Goal: Task Accomplishment & Management: Manage account settings

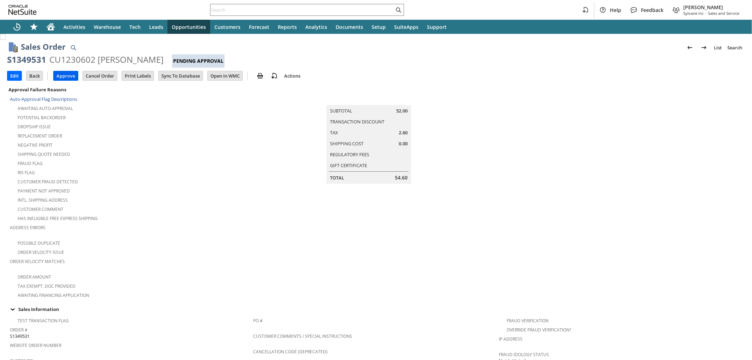
click at [58, 79] on input "Approve" at bounding box center [66, 75] width 24 height 9
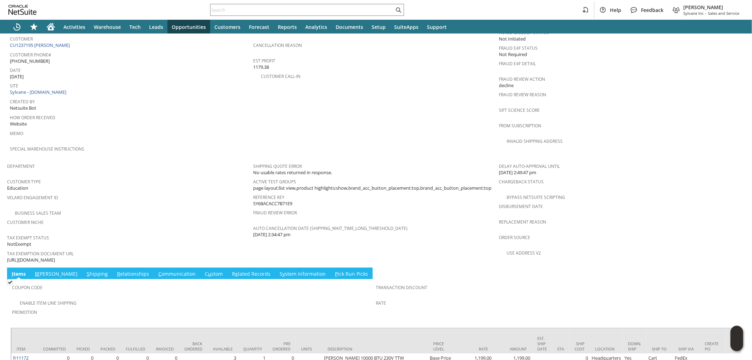
scroll to position [352, 0]
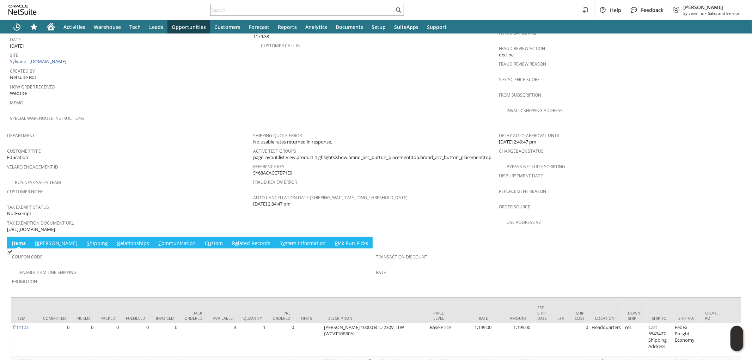
click at [55, 226] on span "https://drive.google.com/file/d/1YUgRb-DktRyPJC7uHJ6vN8V85a9OTZfR/view?usp=shar…" at bounding box center [31, 229] width 48 height 7
copy tbody "https://drive.google.com/file/d/1YUgRb-DktRyPJC7uHJ6vN8V85a9OTZfR/view?usp=shar…"
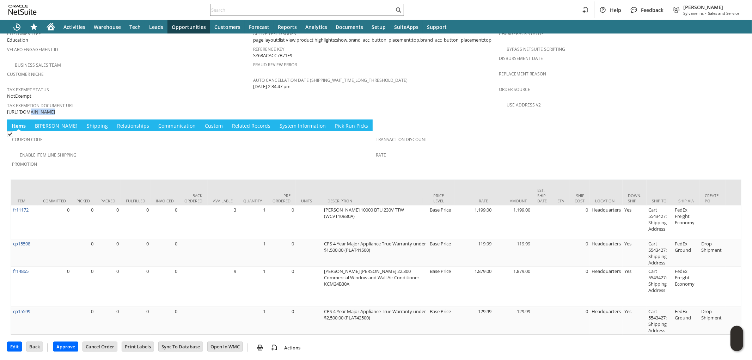
click at [85, 122] on link "S hipping" at bounding box center [97, 126] width 25 height 8
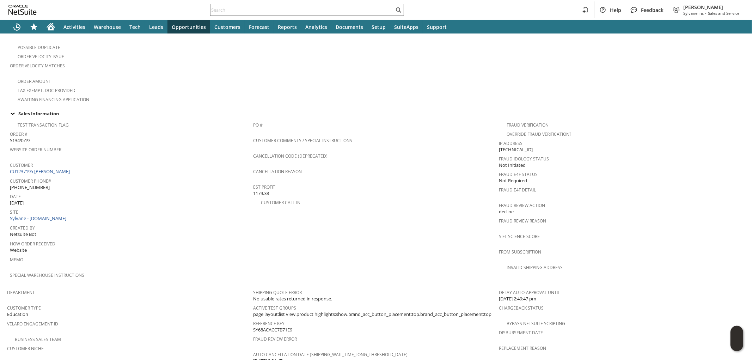
scroll to position [85, 0]
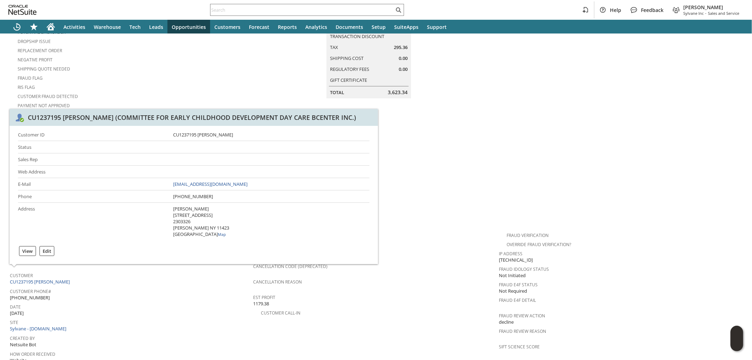
click at [466, 164] on td "Summary Subtotal 3,327.98 Transaction Discount Tax 295.36 Shipping Cost 0.00 Re…" at bounding box center [376, 107] width 246 height 214
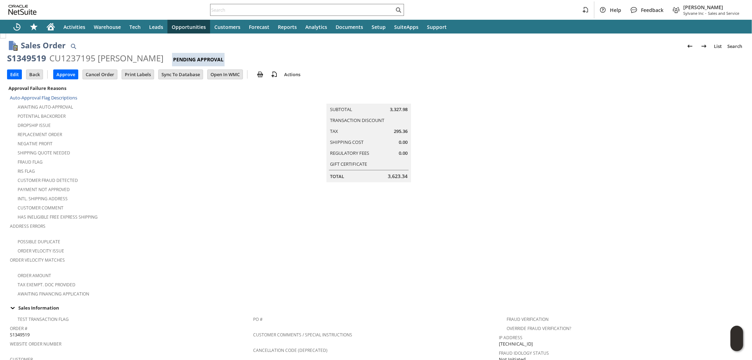
scroll to position [0, 0]
click at [16, 75] on input "Edit" at bounding box center [14, 75] width 14 height 9
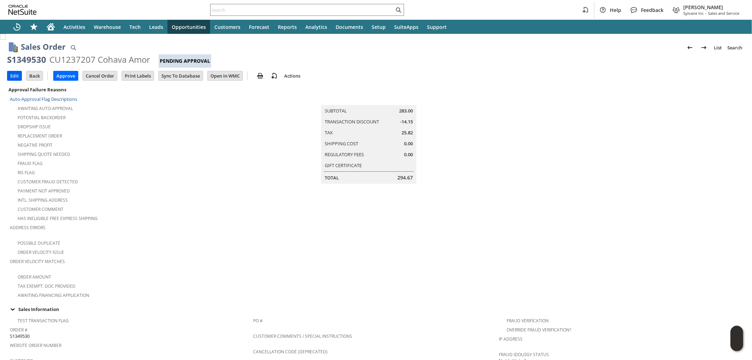
click at [11, 76] on input "Edit" at bounding box center [14, 75] width 14 height 9
click at [14, 79] on input "Edit" at bounding box center [14, 75] width 14 height 9
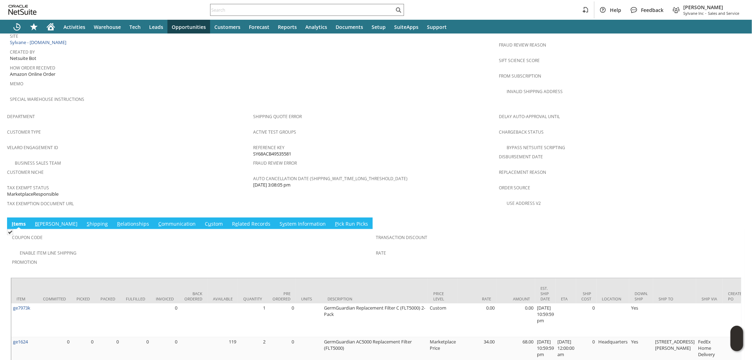
scroll to position [392, 0]
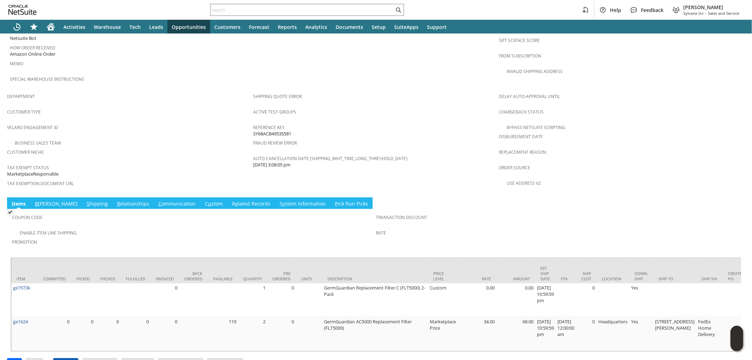
drag, startPoint x: 62, startPoint y: 347, endPoint x: 263, endPoint y: 177, distance: 263.1
click at [62, 358] on input "Approve" at bounding box center [66, 362] width 24 height 9
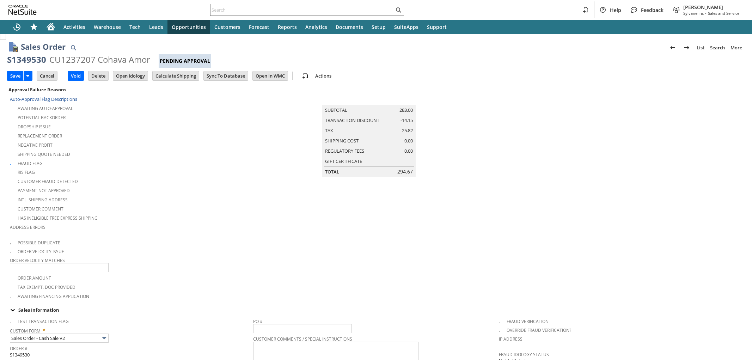
drag, startPoint x: 0, startPoint y: 0, endPoint x: 501, endPoint y: 124, distance: 516.7
type input "Intelligent Recommendations ⁰"
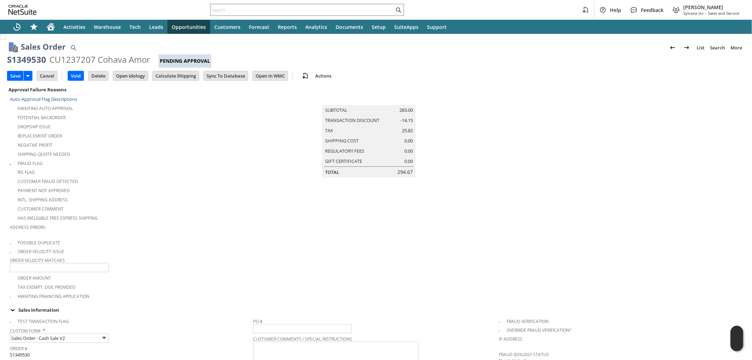
click at [17, 82] on td "Save" at bounding box center [22, 75] width 30 height 13
click at [16, 79] on input "Save" at bounding box center [15, 75] width 16 height 9
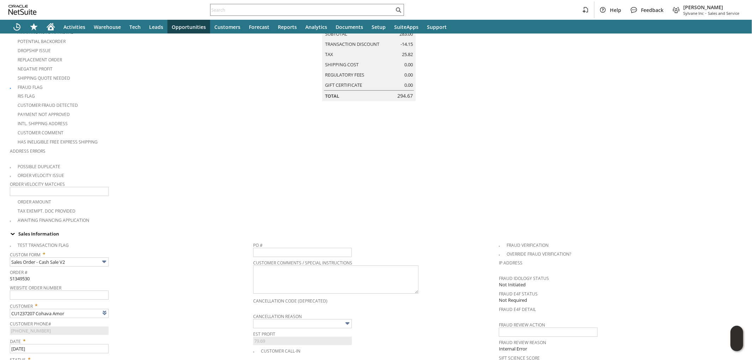
scroll to position [78, 0]
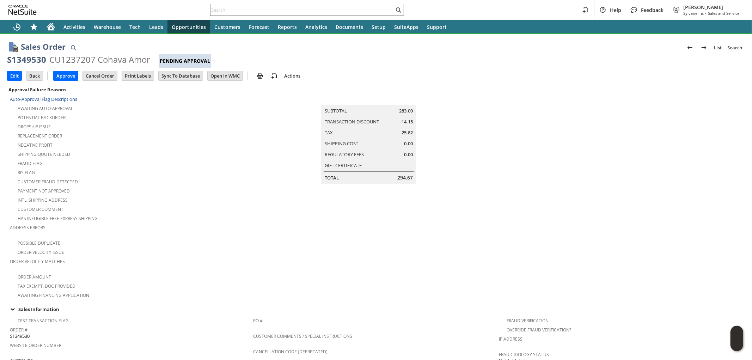
scroll to position [27, 0]
click at [69, 75] on input "Approve" at bounding box center [66, 76] width 24 height 9
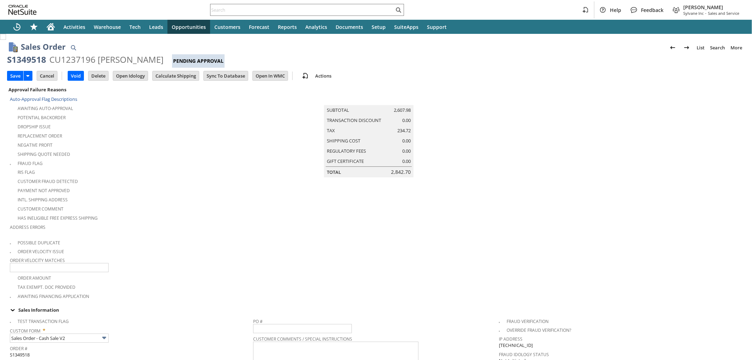
scroll to position [184, 0]
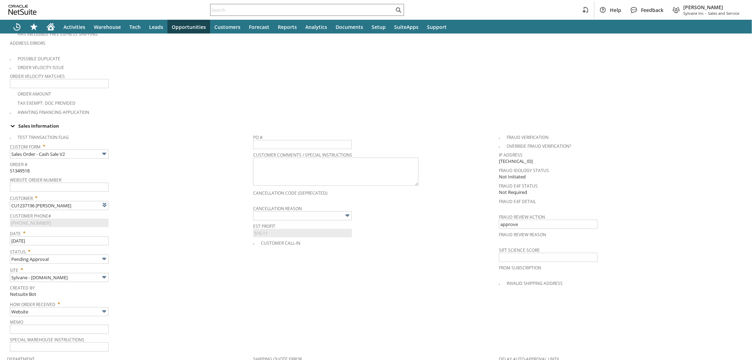
type input "Intelligent Recommendations¹⁰"
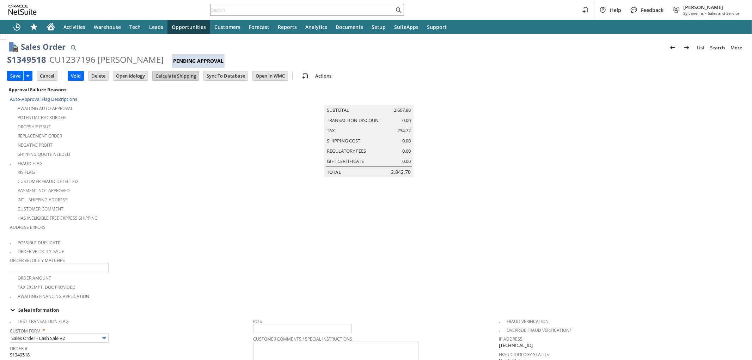
click at [173, 76] on input "Calculate Shipping" at bounding box center [176, 75] width 46 height 9
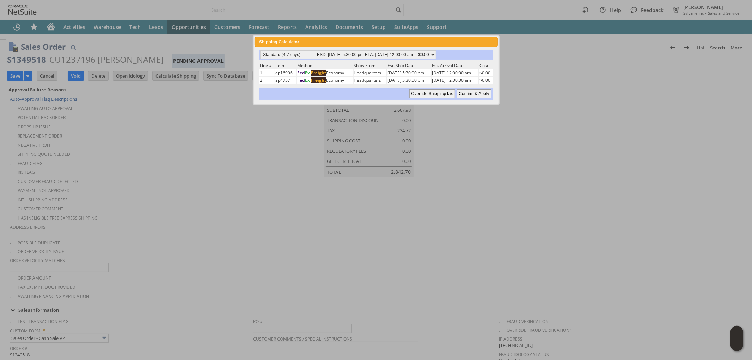
click at [469, 90] on input "Confirm & Apply" at bounding box center [474, 93] width 35 height 9
type input "Add"
type input "Copy Previous"
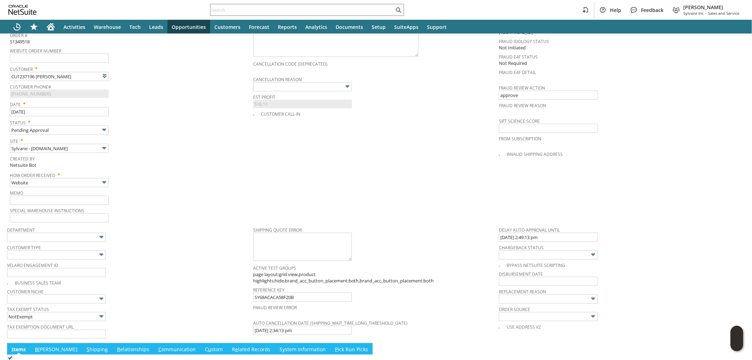
scroll to position [541, 0]
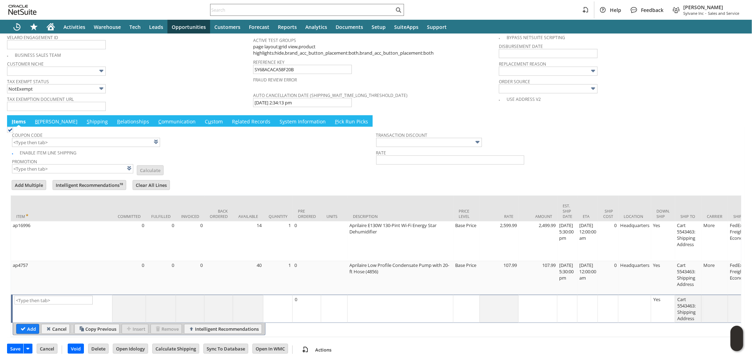
click at [42, 118] on link "B illing" at bounding box center [56, 122] width 46 height 8
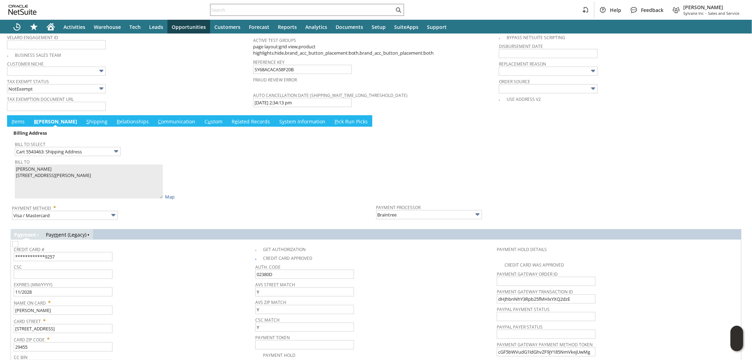
click at [75, 231] on link "Pay m ent (Legacy)" at bounding box center [66, 234] width 41 height 7
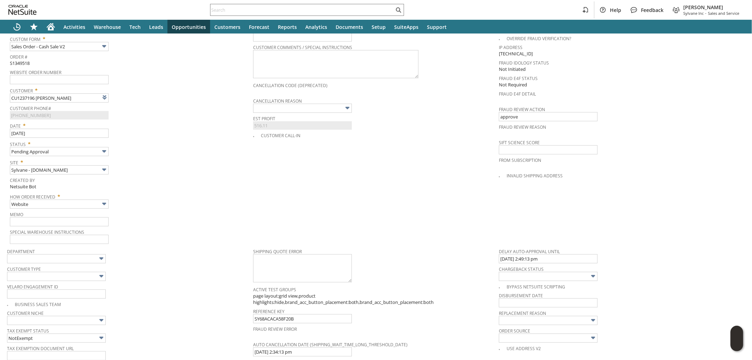
scroll to position [18, 0]
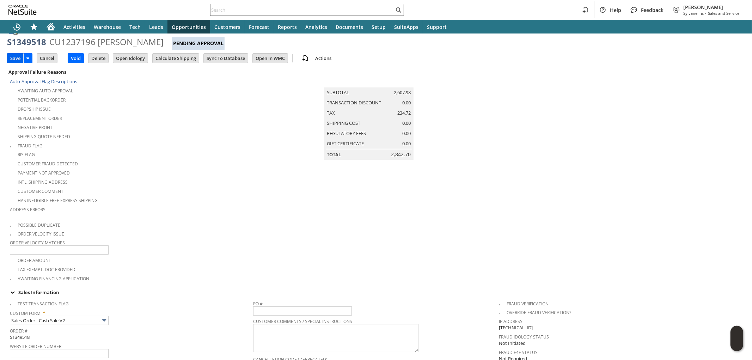
click at [18, 58] on input "Save" at bounding box center [15, 58] width 16 height 9
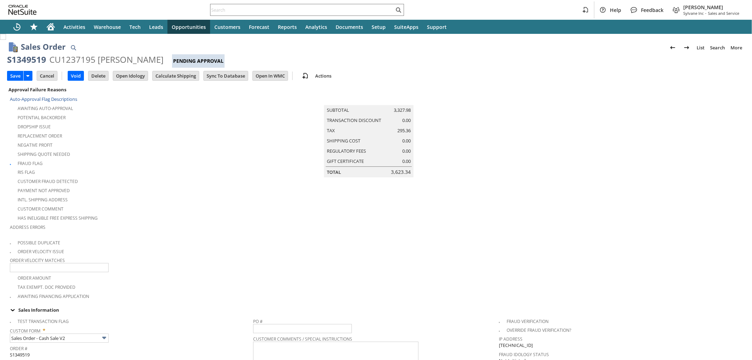
scroll to position [78, 0]
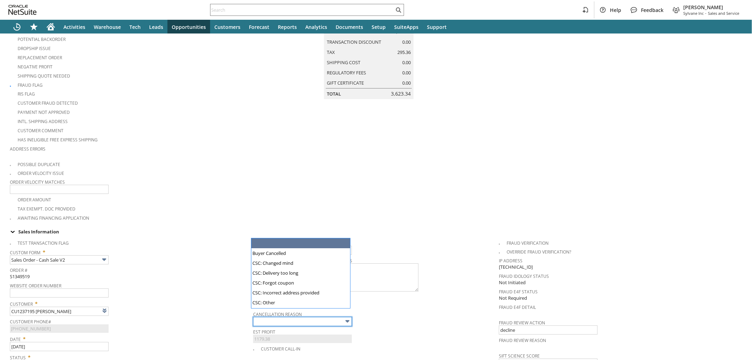
click at [340, 317] on input "text" at bounding box center [302, 321] width 99 height 9
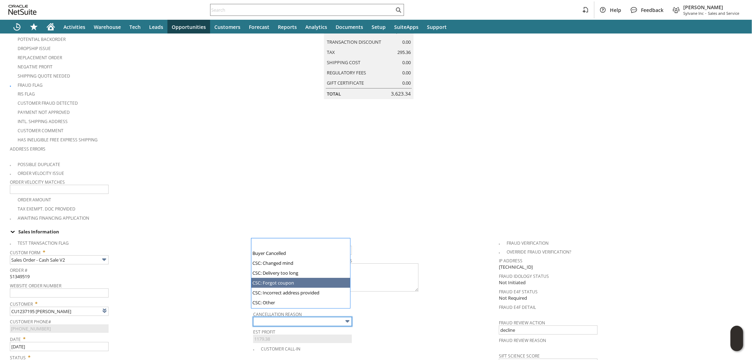
scroll to position [67, 0]
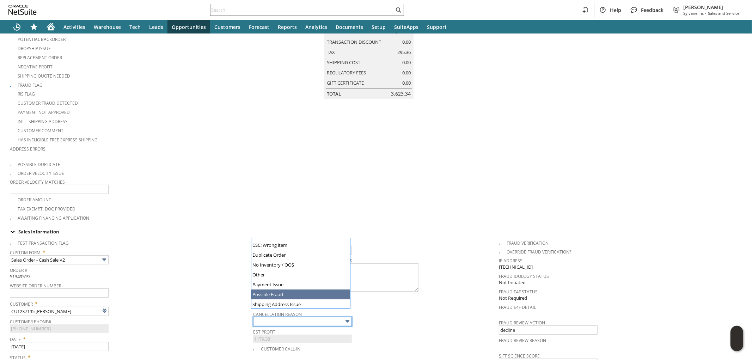
type input "Possible Fraud"
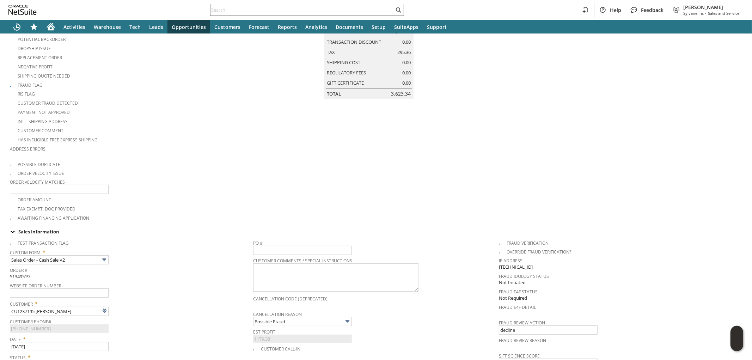
click at [229, 145] on div "Address Errors" at bounding box center [130, 151] width 240 height 15
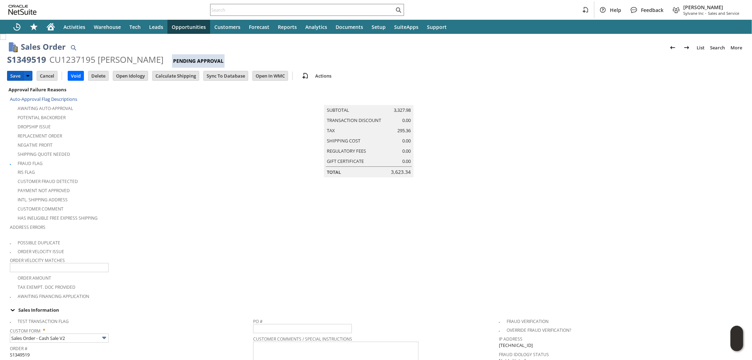
click at [12, 75] on input "Save" at bounding box center [15, 75] width 16 height 9
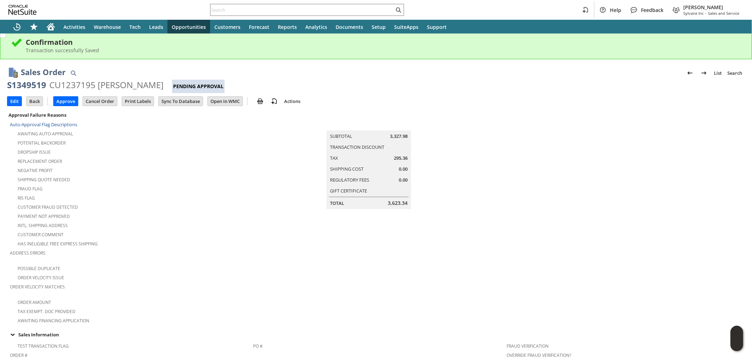
scroll to position [39, 0]
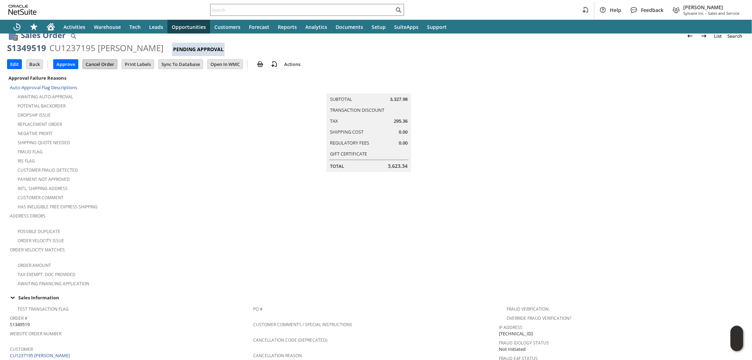
click at [104, 66] on input "Cancel Order" at bounding box center [100, 64] width 34 height 9
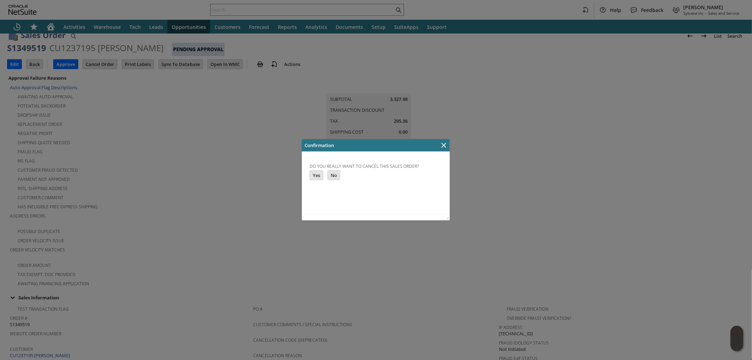
scroll to position [0, 0]
click at [313, 176] on input "Yes" at bounding box center [315, 174] width 13 height 9
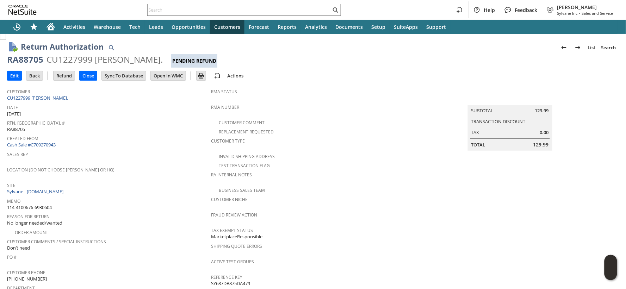
click at [40, 204] on span "114-4100676-6930604" at bounding box center [29, 207] width 45 height 7
copy tbody "114-4100676-6930604"
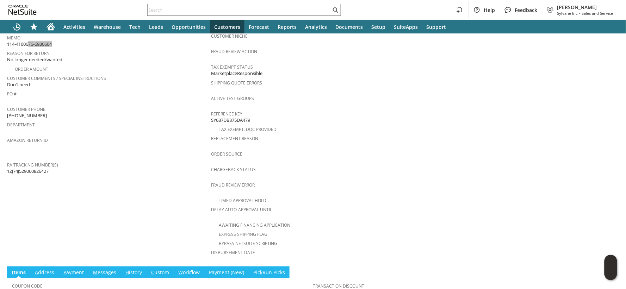
scroll to position [282, 0]
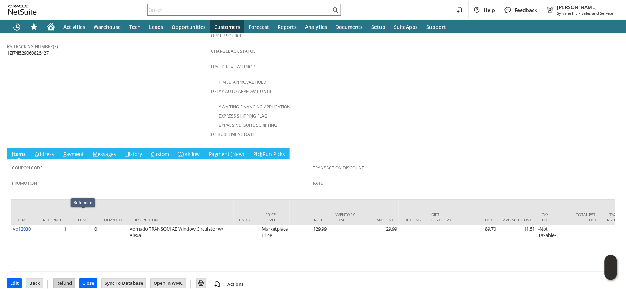
click at [66, 279] on input "Refund" at bounding box center [64, 283] width 21 height 9
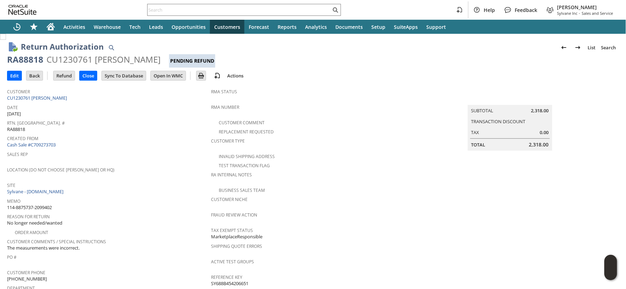
click at [47, 204] on span "114-8875737-2099402" at bounding box center [29, 207] width 45 height 7
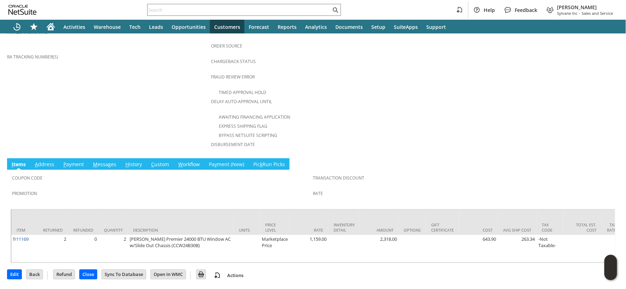
scroll to position [276, 0]
click at [66, 276] on input "Refund" at bounding box center [64, 274] width 21 height 9
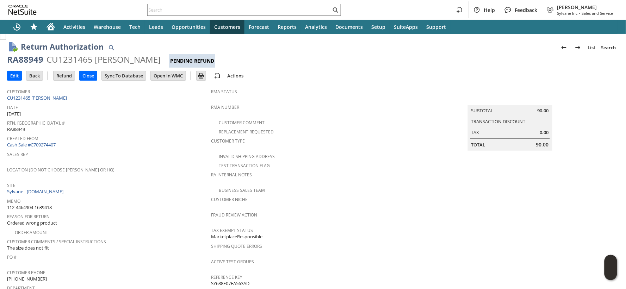
click at [48, 204] on span "112-4464904-1639418" at bounding box center [29, 207] width 45 height 7
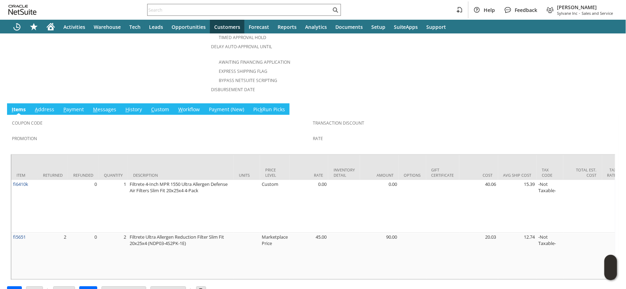
scroll to position [334, 0]
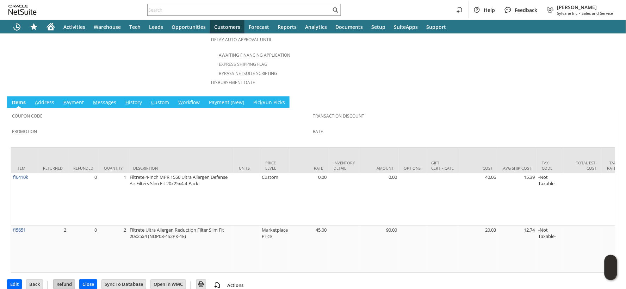
click at [64, 280] on input "Refund" at bounding box center [64, 284] width 21 height 9
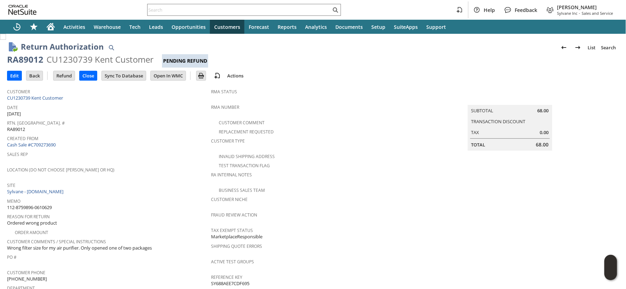
click at [48, 204] on span "112-8759896-0610629" at bounding box center [29, 207] width 45 height 7
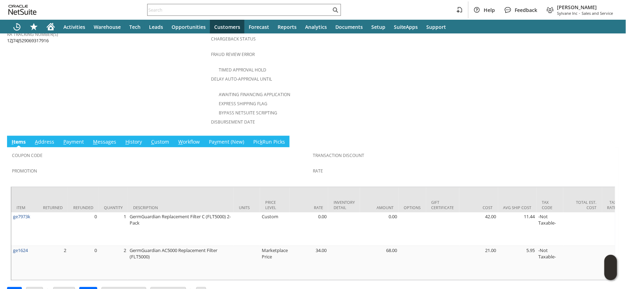
scroll to position [302, 0]
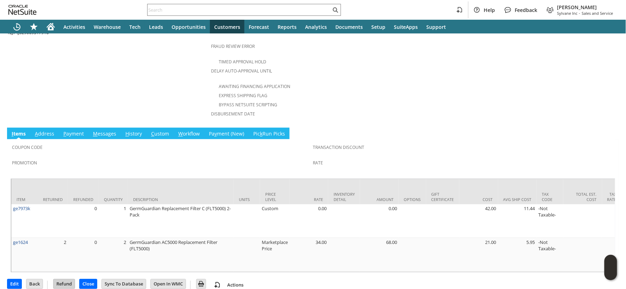
click at [66, 280] on input "Refund" at bounding box center [64, 284] width 21 height 9
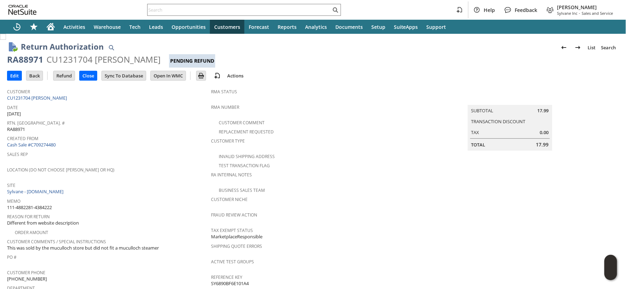
click at [45, 204] on span "111-4882281-4384222" at bounding box center [29, 207] width 45 height 7
copy tbody "111-4882281-4384222"
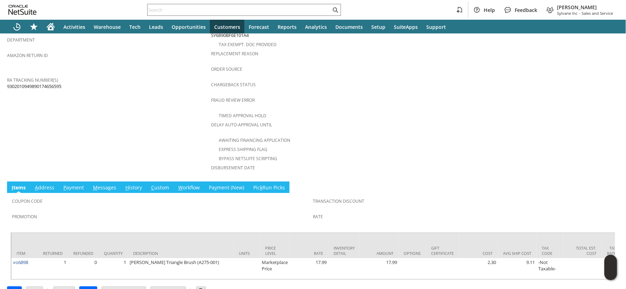
scroll to position [263, 0]
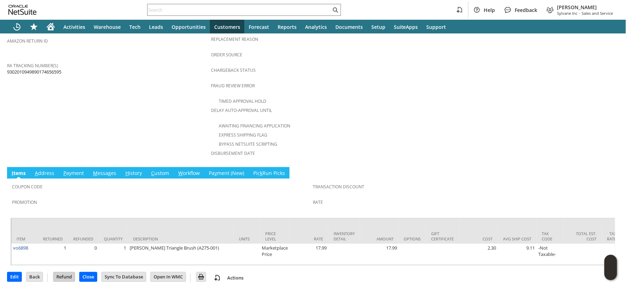
drag, startPoint x: 62, startPoint y: 275, endPoint x: 75, endPoint y: 273, distance: 13.1
click at [62, 275] on input "Refund" at bounding box center [64, 277] width 21 height 9
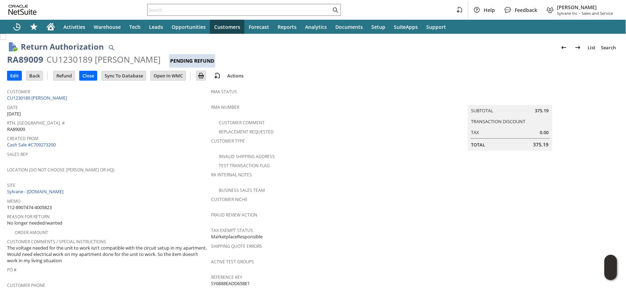
click at [47, 204] on span "112-8907474-4005823" at bounding box center [29, 207] width 45 height 7
copy tbody "112-8907474-4005823"
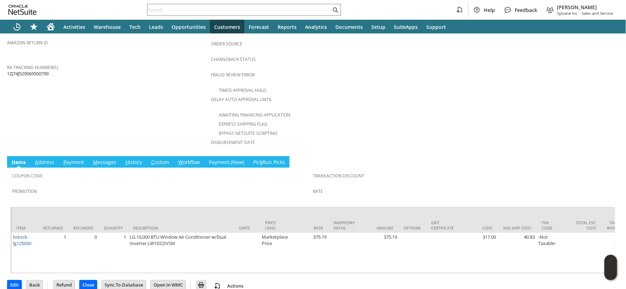
scroll to position [276, 0]
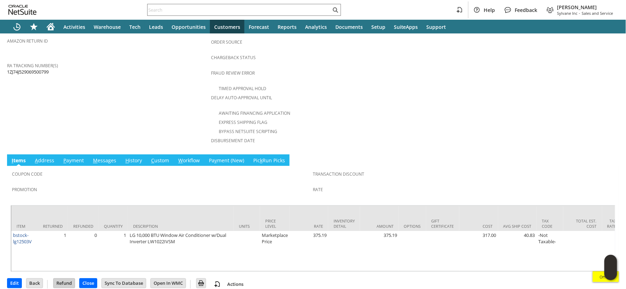
click at [68, 279] on input "Refund" at bounding box center [64, 283] width 21 height 9
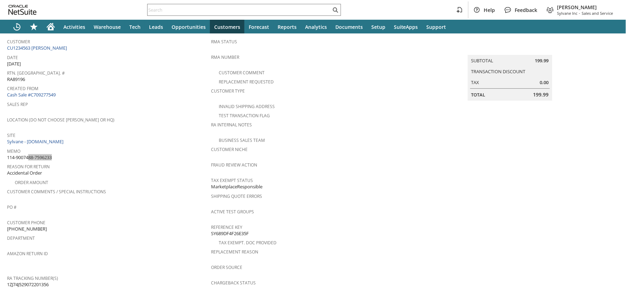
scroll to position [263, 0]
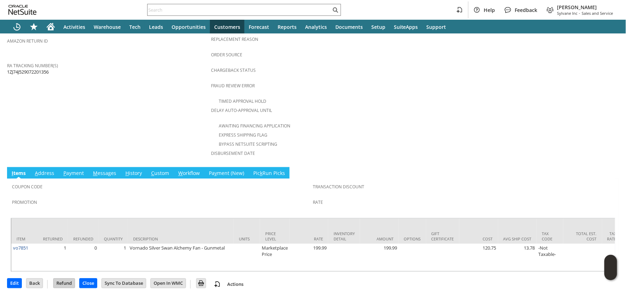
click at [68, 279] on input "Refund" at bounding box center [64, 283] width 21 height 9
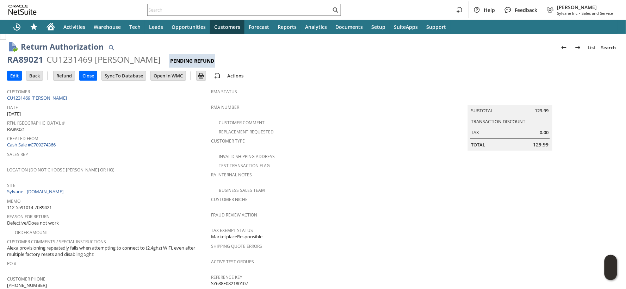
click at [47, 204] on span "112-5591014-7039421" at bounding box center [29, 207] width 45 height 7
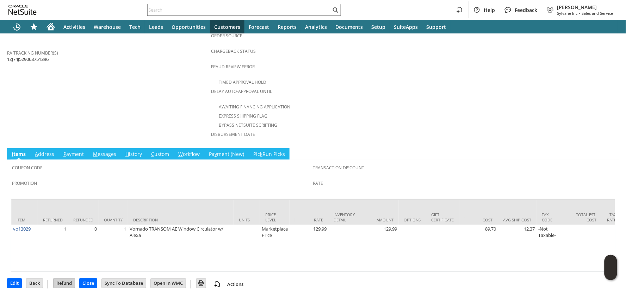
click at [61, 279] on input "Refund" at bounding box center [64, 283] width 21 height 9
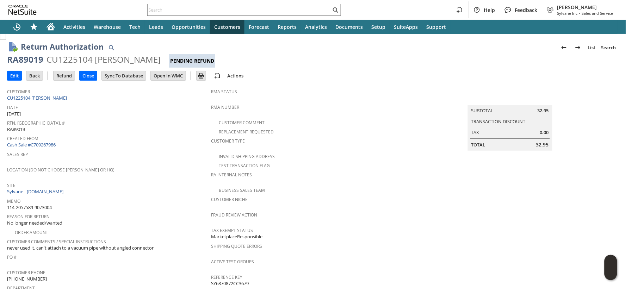
click at [48, 204] on span "114-2057589-9073004" at bounding box center [29, 207] width 45 height 7
copy tbody "114-2057589-9073004"
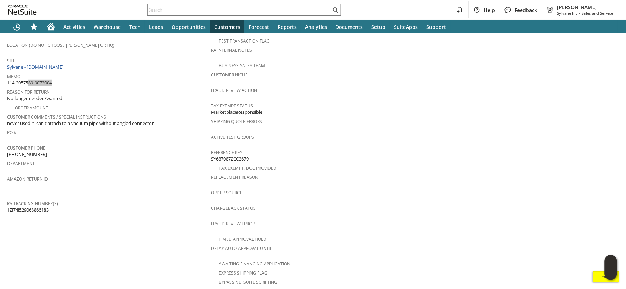
scroll to position [269, 0]
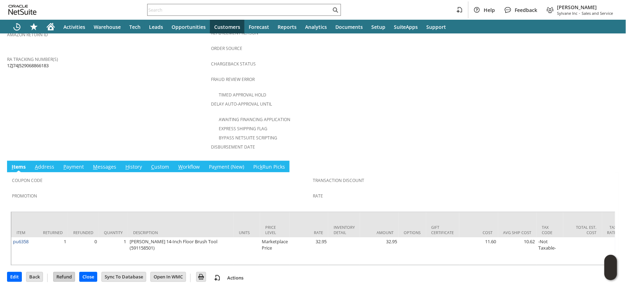
click at [65, 275] on input "Refund" at bounding box center [64, 277] width 21 height 9
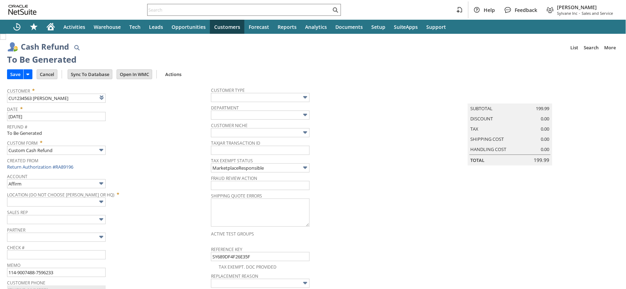
type input "Amazon Undeposited Funds"
type input "Headquarters : Head... : Pending Testing"
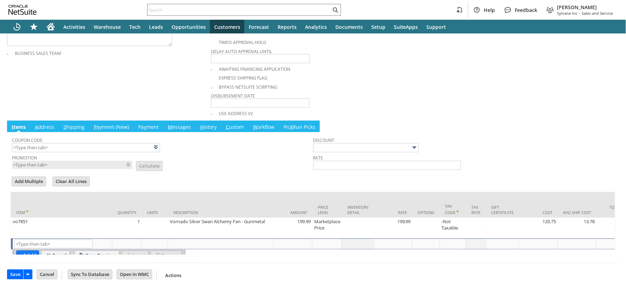
click at [14, 277] on input "Save" at bounding box center [15, 274] width 16 height 9
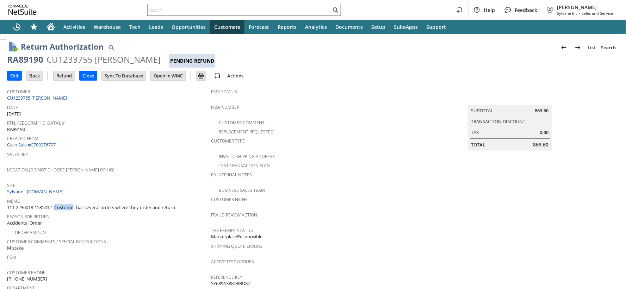
click at [41, 204] on span "111-2236018-1535412- Customer has several orders where they order and return" at bounding box center [91, 207] width 168 height 7
drag, startPoint x: 0, startPoint y: 0, endPoint x: 11, endPoint y: 205, distance: 205.4
click at [11, 205] on span "111-2236018-1535412- Customer has several orders where they order and return" at bounding box center [91, 207] width 168 height 7
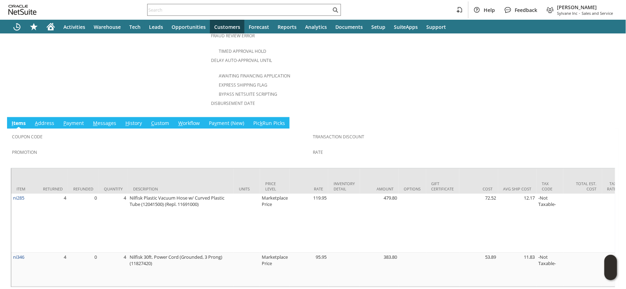
scroll to position [340, 0]
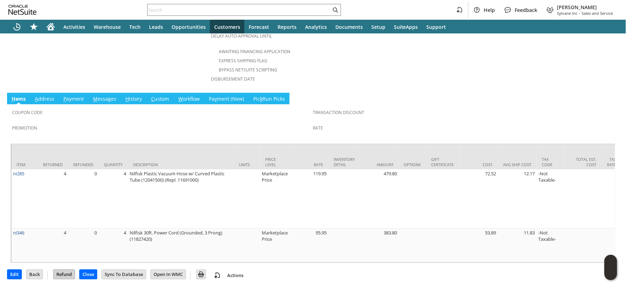
click at [67, 274] on input "Refund" at bounding box center [64, 274] width 21 height 9
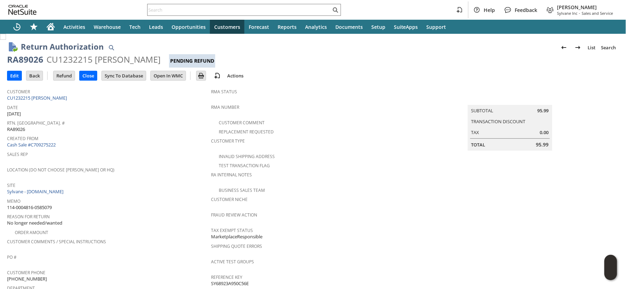
click at [48, 204] on span "114-0004816-0585079" at bounding box center [29, 207] width 45 height 7
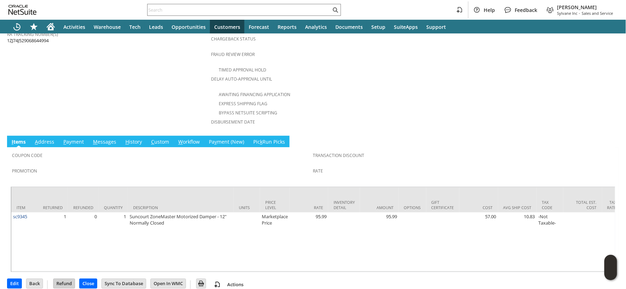
click at [67, 279] on input "Refund" at bounding box center [64, 283] width 21 height 9
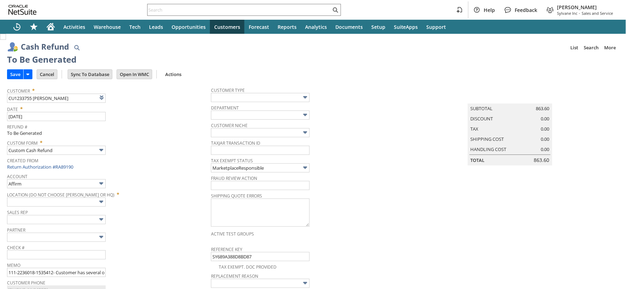
type input "Amazon Undeposited Funds"
type input "Headquarters : Head... : Pending Testing"
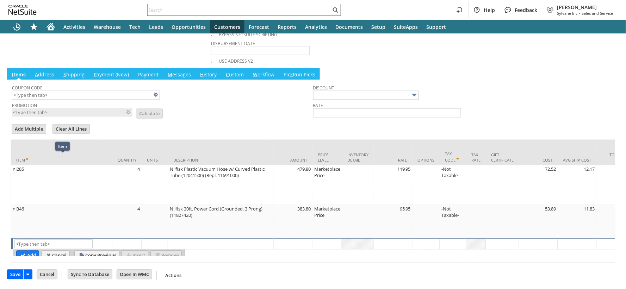
click at [12, 275] on input "Save" at bounding box center [15, 274] width 16 height 9
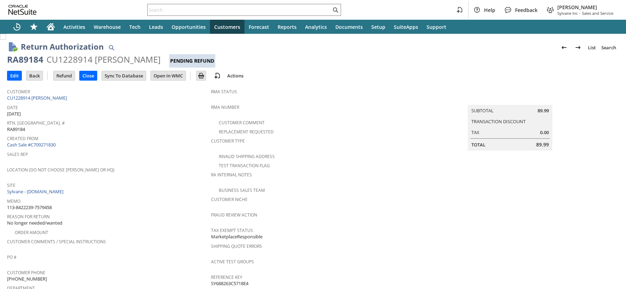
click at [45, 205] on span "113-8422239-7579458" at bounding box center [29, 207] width 45 height 7
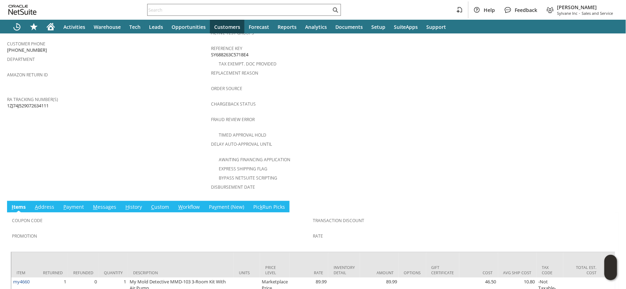
scroll to position [263, 0]
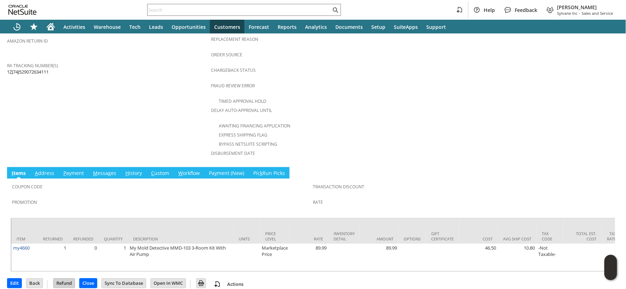
click at [67, 279] on input "Refund" at bounding box center [64, 283] width 21 height 9
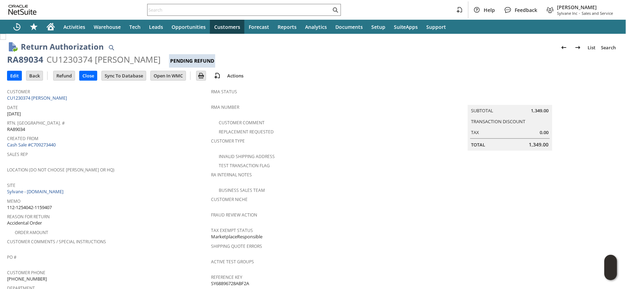
click at [50, 204] on span "112-1254042-1159407" at bounding box center [29, 207] width 45 height 7
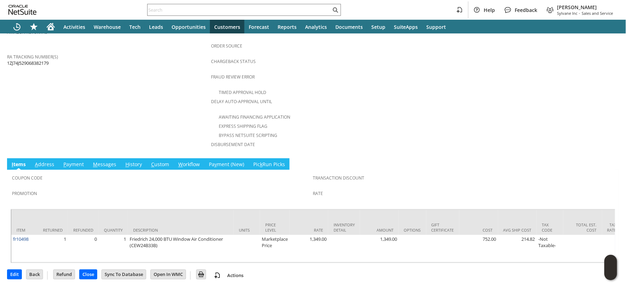
drag, startPoint x: 66, startPoint y: 276, endPoint x: 42, endPoint y: 266, distance: 26.4
click at [66, 276] on input "Refund" at bounding box center [64, 274] width 21 height 9
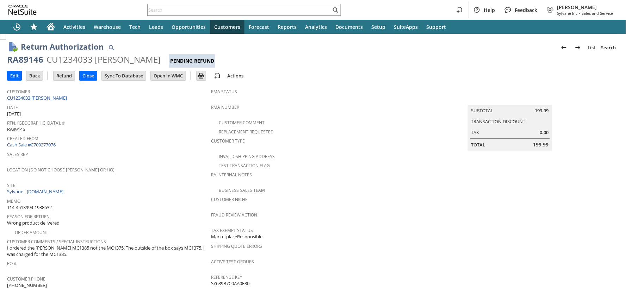
click at [50, 204] on span "114-4513994-1938632" at bounding box center [29, 207] width 45 height 7
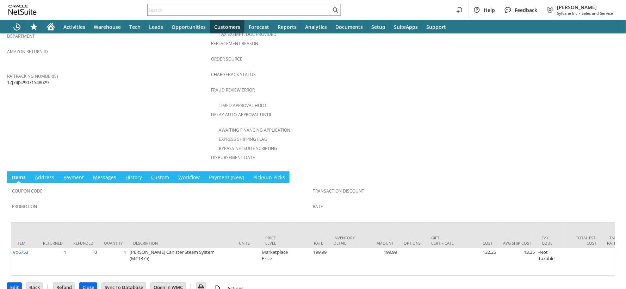
scroll to position [269, 0]
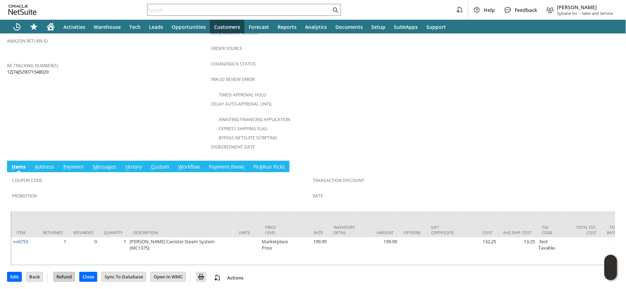
click at [60, 276] on input "Refund" at bounding box center [64, 277] width 21 height 9
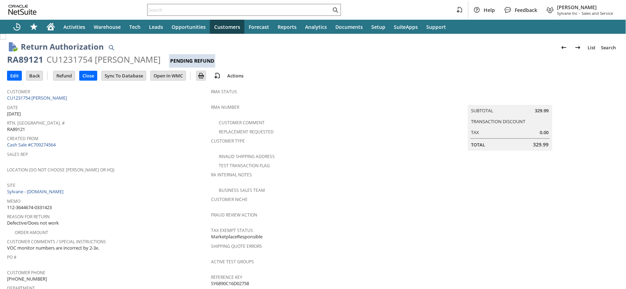
click at [48, 204] on span "112-3644674-0331423" at bounding box center [29, 207] width 45 height 7
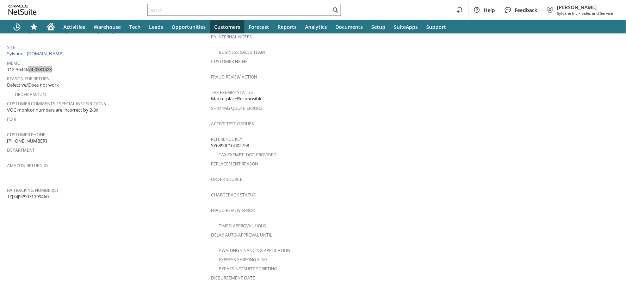
scroll to position [269, 0]
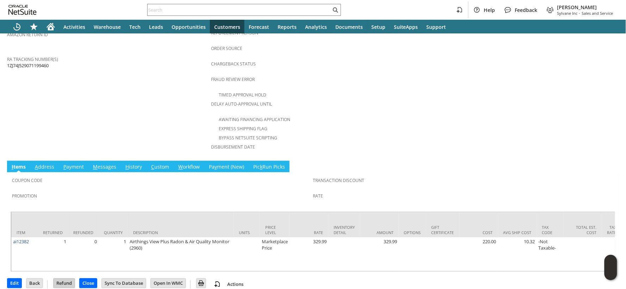
click at [68, 279] on input "Refund" at bounding box center [64, 283] width 21 height 9
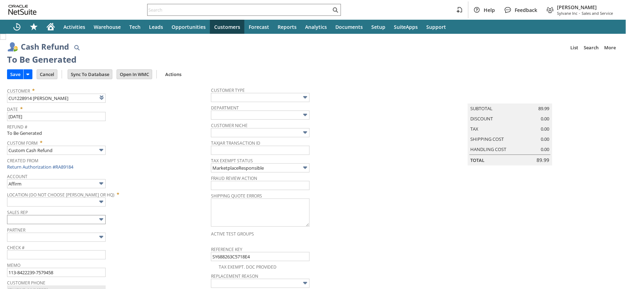
type input "Amazon Undeposited Funds"
type input "Headquarters : Head... : Pending Testing"
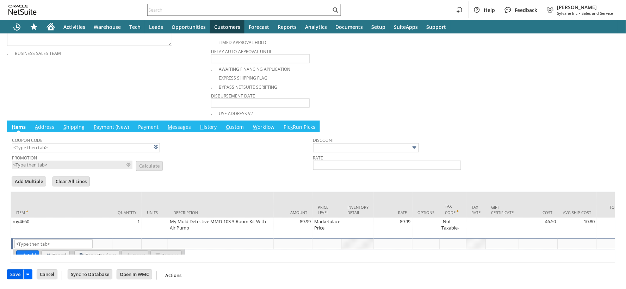
click at [17, 276] on input "Save" at bounding box center [15, 274] width 16 height 9
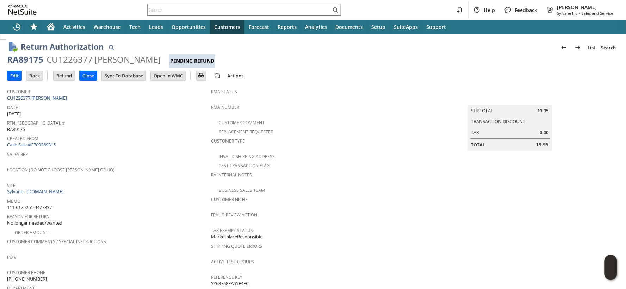
click at [48, 204] on span "111-6175261-9477837" at bounding box center [29, 207] width 45 height 7
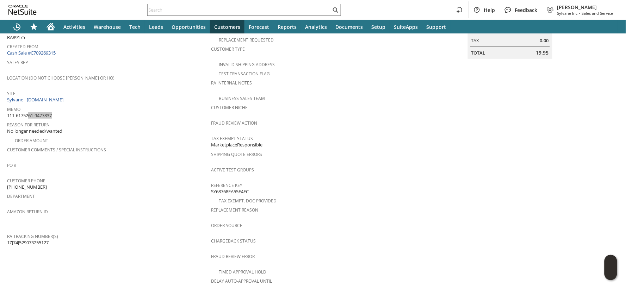
scroll to position [301, 0]
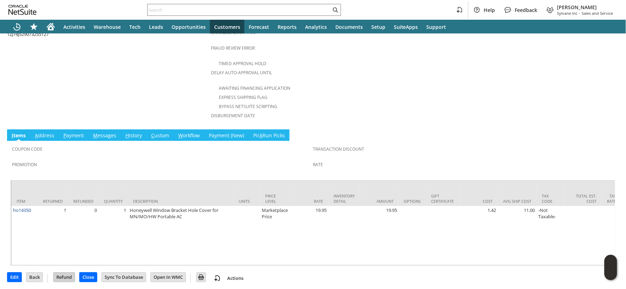
click at [68, 274] on input "Refund" at bounding box center [64, 277] width 21 height 9
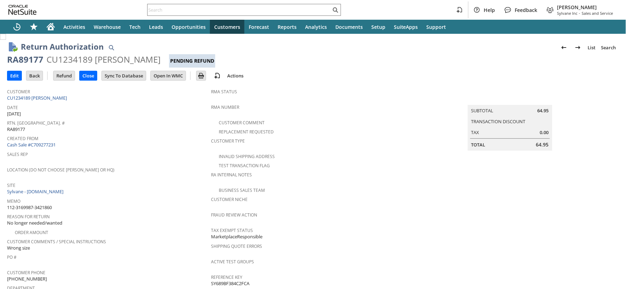
scroll to position [39, 0]
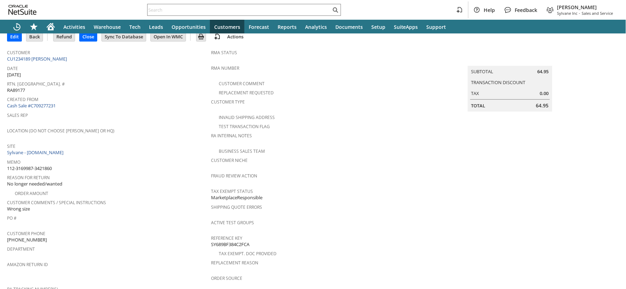
click at [41, 165] on span "112-3169987-3421860" at bounding box center [29, 168] width 45 height 7
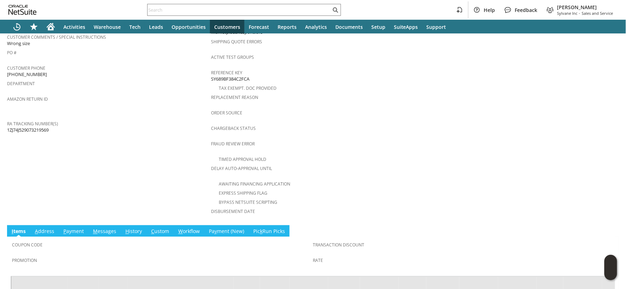
scroll to position [276, 0]
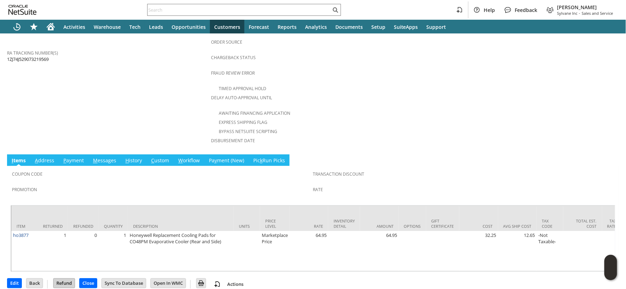
click at [70, 279] on input "Refund" at bounding box center [64, 283] width 21 height 9
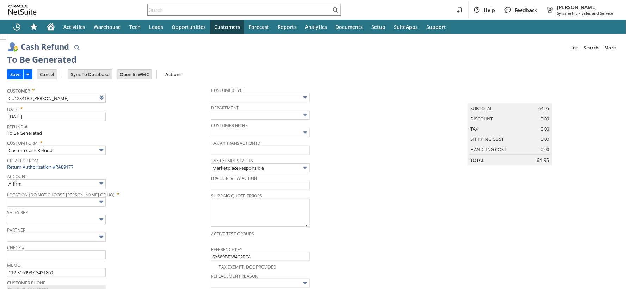
type input "Amazon Undeposited Funds"
type input "Headquarters : Head... : Pending Testing"
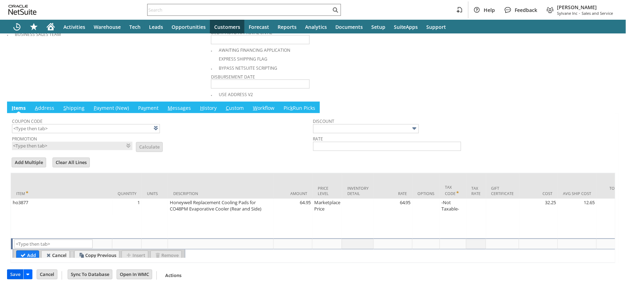
click at [16, 274] on input "Save" at bounding box center [15, 274] width 16 height 9
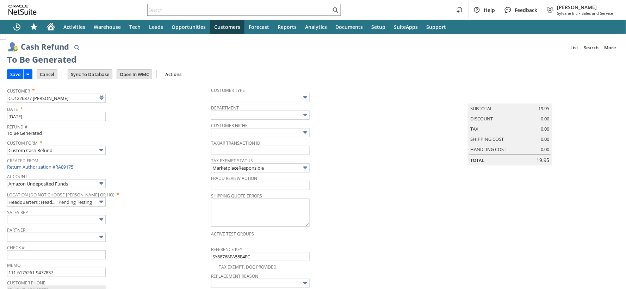
type input "Amazon Undeposited Funds"
type input "Headquarters : Head... : Pending Testing"
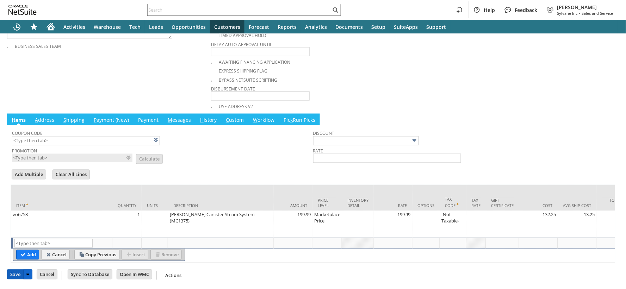
click at [18, 277] on input "Save" at bounding box center [15, 274] width 16 height 9
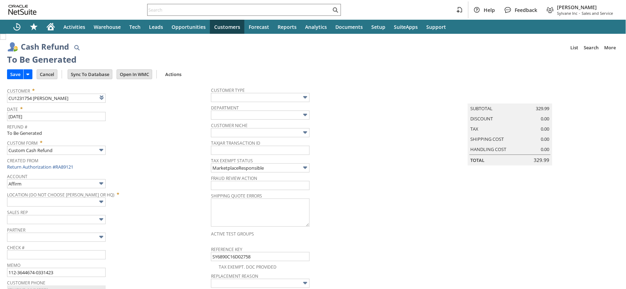
type input "Amazon Undeposited Funds"
type input "Headquarters : Head... : Pending Testing"
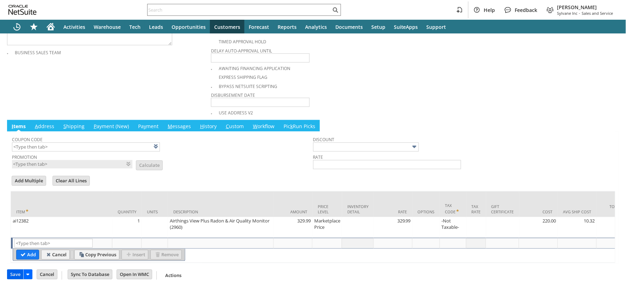
click at [14, 276] on input "Save" at bounding box center [15, 274] width 16 height 9
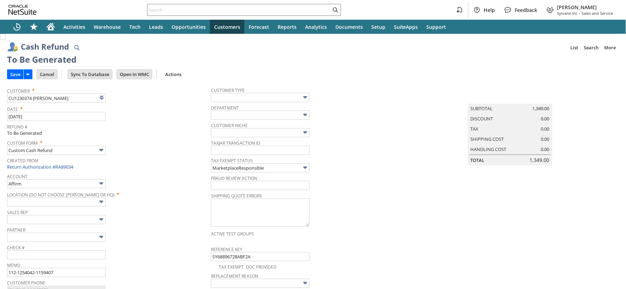
type input "Amazon Undeposited Funds"
type input "Headquarters : Head... : Pending Testing"
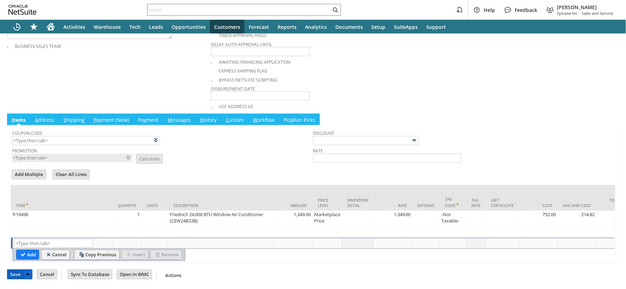
click at [16, 276] on input "Save" at bounding box center [15, 274] width 16 height 9
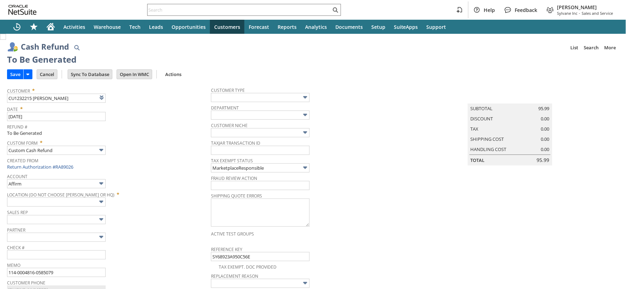
type input "Amazon Undeposited Funds"
type input "Headquarters : Head... : Pending Testing"
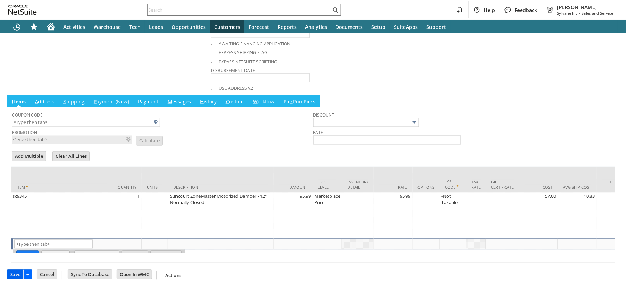
click at [18, 277] on input "Save" at bounding box center [15, 274] width 16 height 9
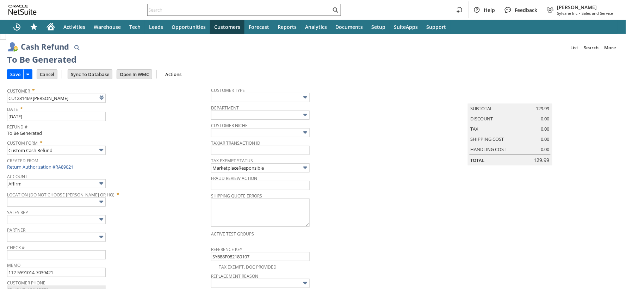
type input "Amazon Undeposited Funds"
type input "Headquarters : Head... : Pending Testing"
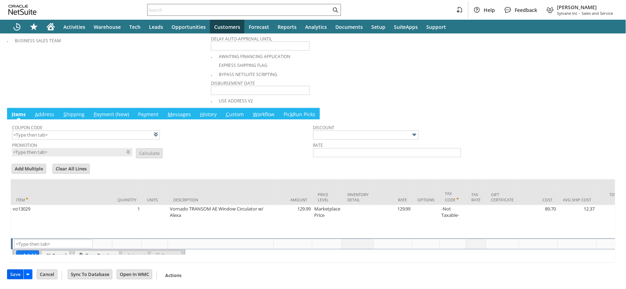
click at [15, 277] on input "Save" at bounding box center [15, 274] width 16 height 9
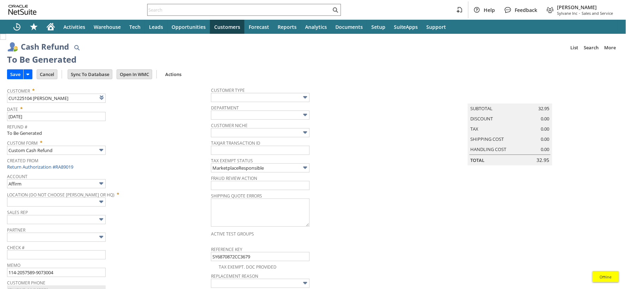
type input "Amazon Undeposited Funds"
type input "Headquarters : Head... : Pending Testing"
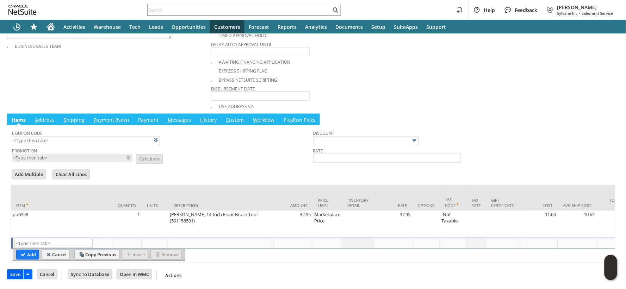
click at [21, 274] on input "Save" at bounding box center [15, 274] width 16 height 9
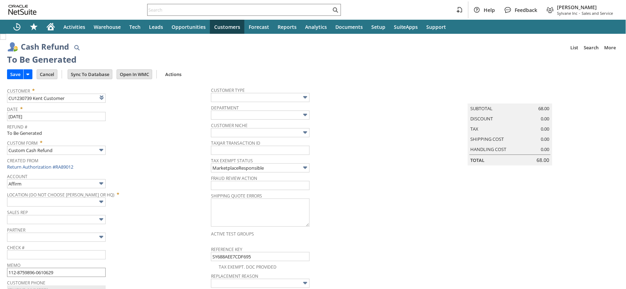
type input "Amazon Undeposited Funds"
type input "Headquarters : Head... : Pending Testing"
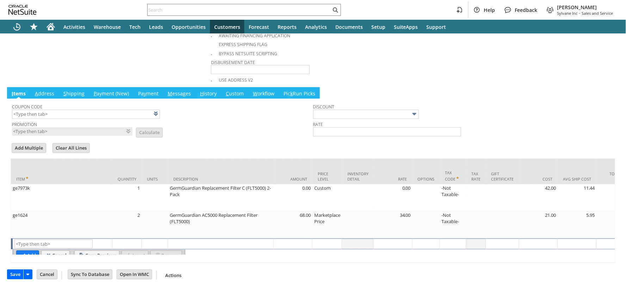
click at [15, 275] on input "Save" at bounding box center [15, 274] width 16 height 9
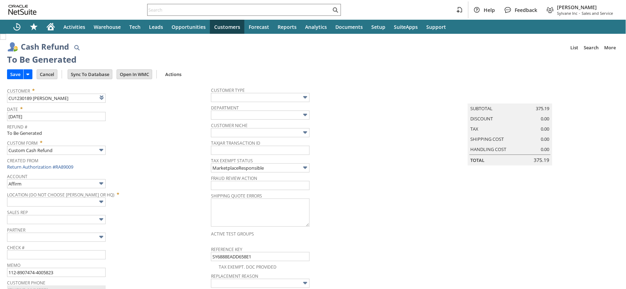
type input "Amazon Undeposited Funds"
type input "Headquarters : Head... : Pending Testing"
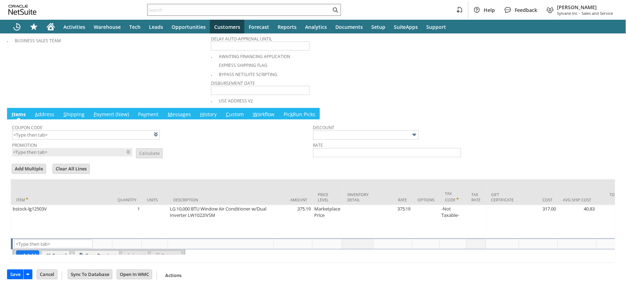
click at [12, 276] on input "Save" at bounding box center [15, 274] width 16 height 9
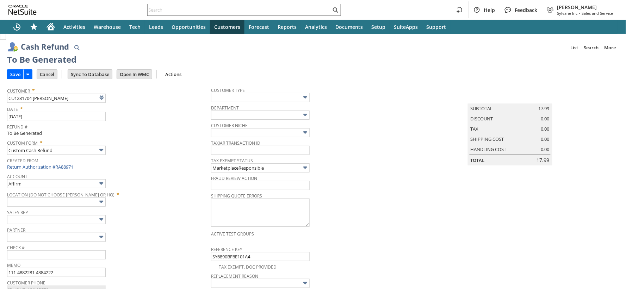
type input "Amazon Undeposited Funds"
type input "Headquarters : Head... : Pending Testing"
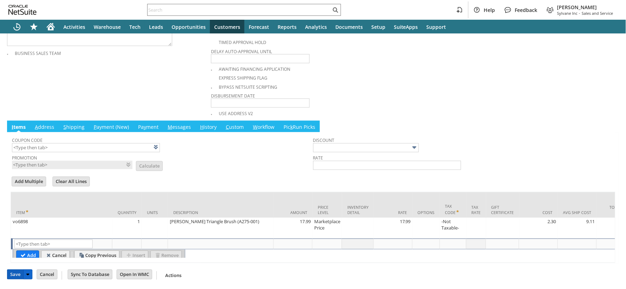
click at [17, 275] on input "Save" at bounding box center [15, 274] width 16 height 9
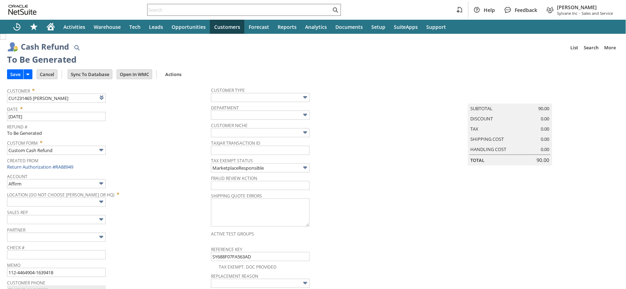
type input "Amazon Undeposited Funds"
type input "Headquarters : Head... : Pending Testing"
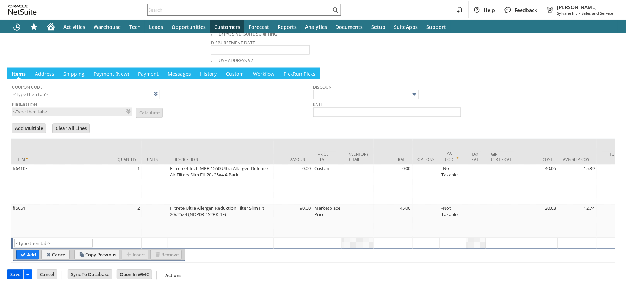
click at [14, 279] on input "Save" at bounding box center [15, 274] width 16 height 9
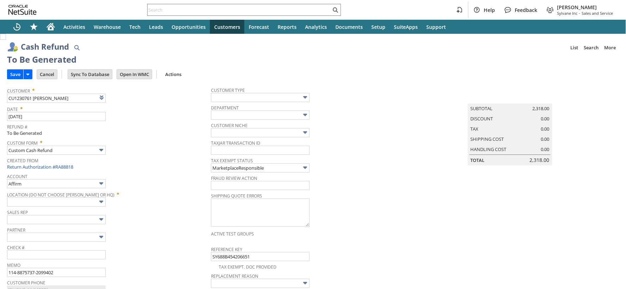
type input "Amazon Undeposited Funds"
type input "Headquarters : Head... : Pending Testing"
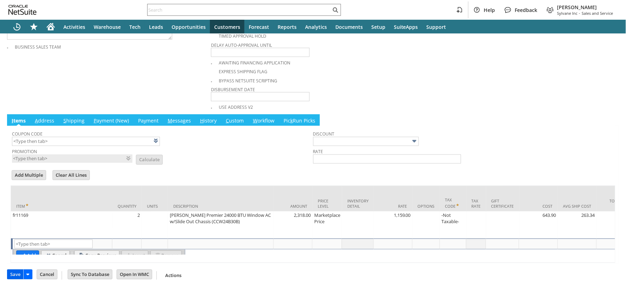
click at [17, 275] on input "Save" at bounding box center [15, 274] width 16 height 9
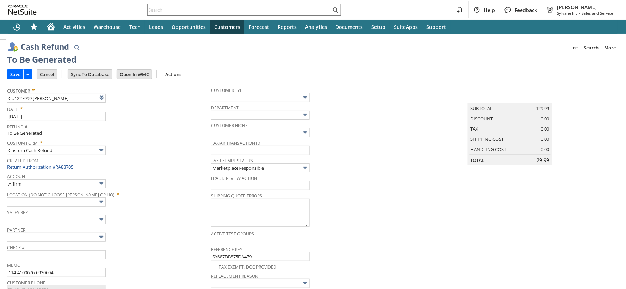
type input "Amazon Undeposited Funds"
type input "Headquarters : Head... : Pending Testing"
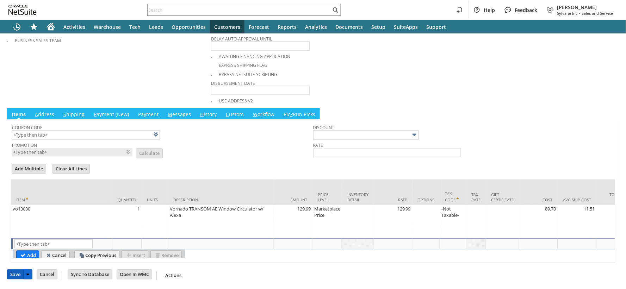
click at [11, 279] on input "Save" at bounding box center [15, 274] width 16 height 9
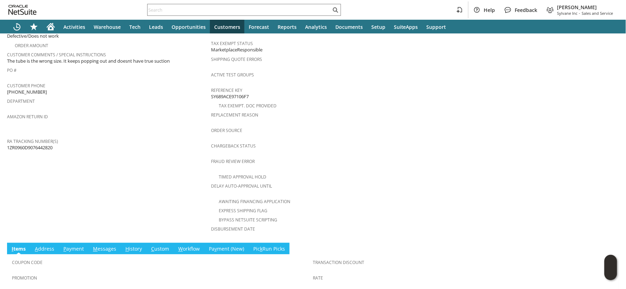
scroll to position [288, 0]
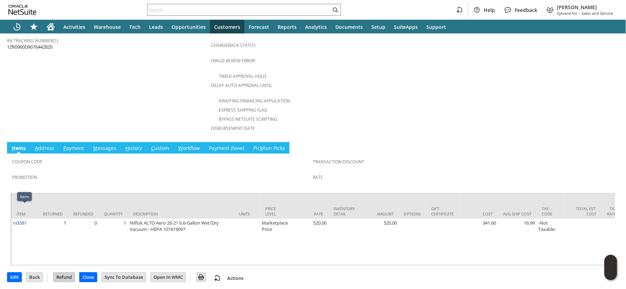
click at [68, 275] on input "Refund" at bounding box center [64, 277] width 21 height 9
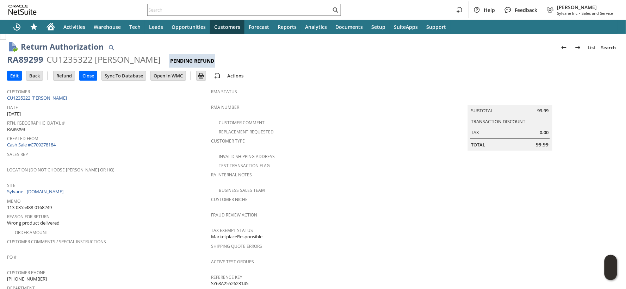
click at [45, 204] on span "113-0355488-0168249" at bounding box center [29, 207] width 45 height 7
copy tbody "113-0355488-0168249"
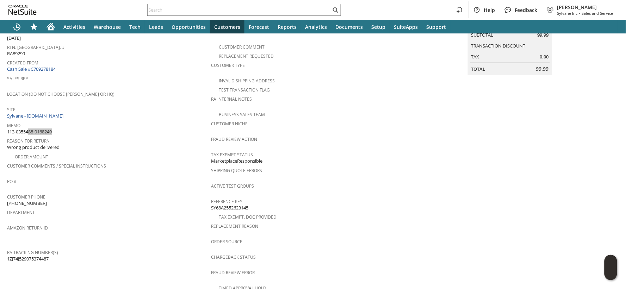
scroll to position [269, 0]
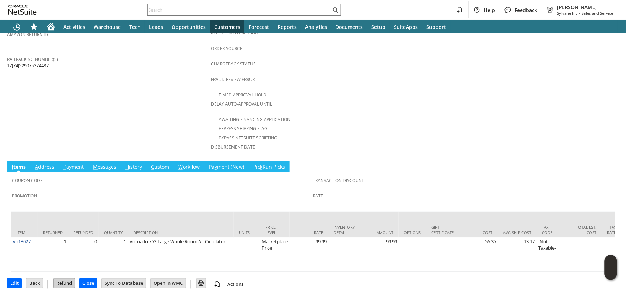
click at [64, 279] on input "Refund" at bounding box center [64, 283] width 21 height 9
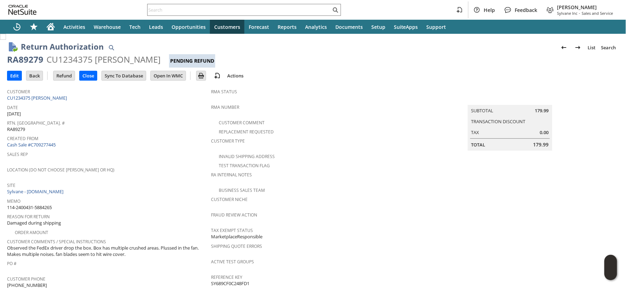
click at [44, 204] on span "114-2400431-5884265" at bounding box center [29, 207] width 45 height 7
copy tbody "114-2400431-5884265"
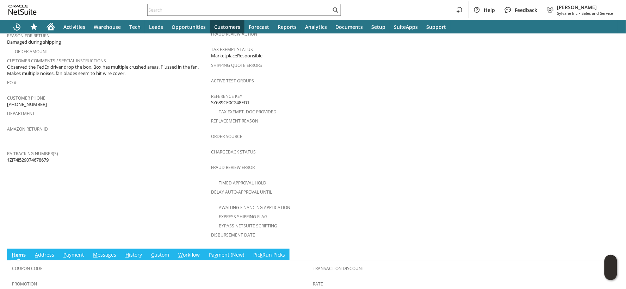
scroll to position [269, 0]
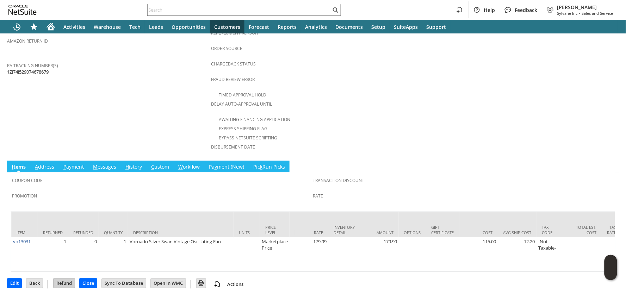
click at [66, 279] on input "Refund" at bounding box center [64, 283] width 21 height 9
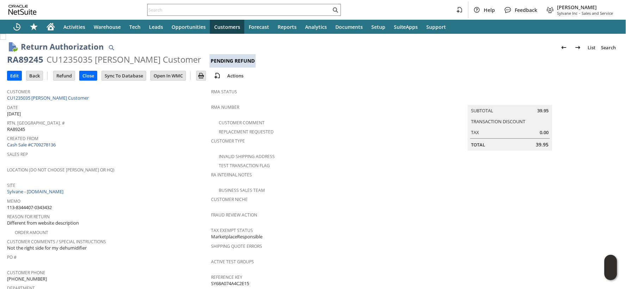
click at [28, 205] on span "113-8344407-0343432" at bounding box center [29, 207] width 45 height 7
copy tbody "113-8344407-0343432"
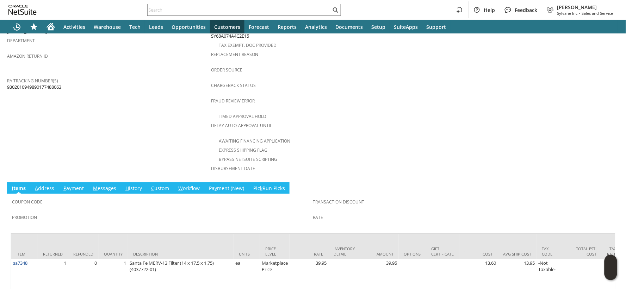
scroll to position [269, 0]
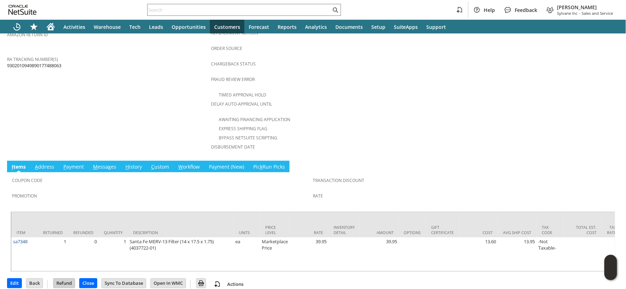
click at [69, 279] on input "Refund" at bounding box center [64, 283] width 21 height 9
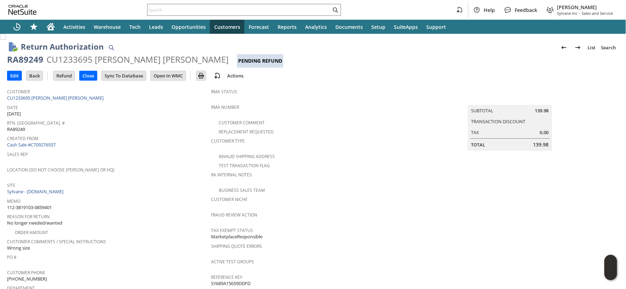
click at [42, 204] on span "112-3819103-0859401" at bounding box center [29, 207] width 45 height 7
copy tbody "112-3819103-0859401"
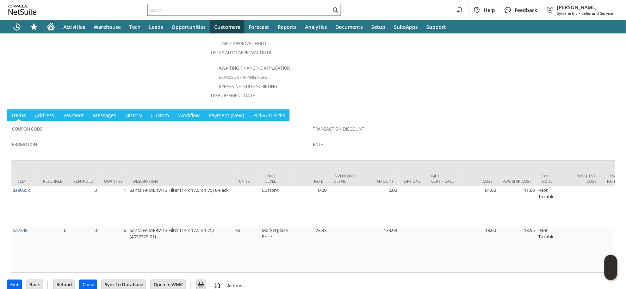
scroll to position [321, 0]
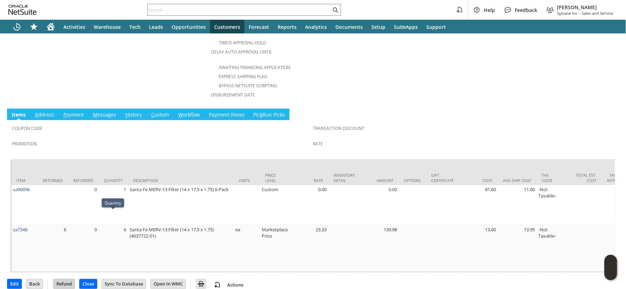
click at [66, 280] on input "Refund" at bounding box center [64, 284] width 21 height 9
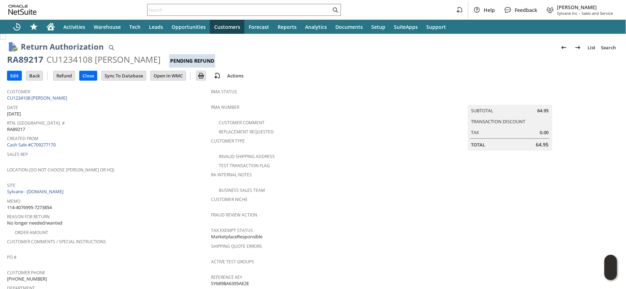
click at [46, 204] on span "114-4076995-7273854" at bounding box center [29, 207] width 45 height 7
copy tbody "114-4076995-7273854"
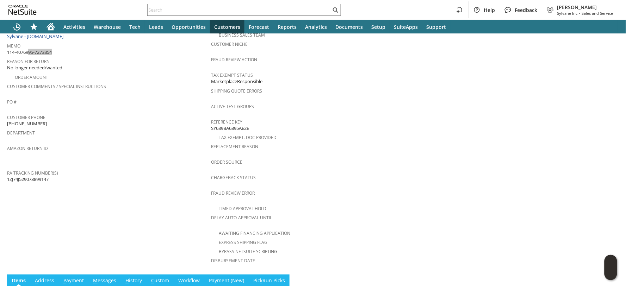
scroll to position [276, 0]
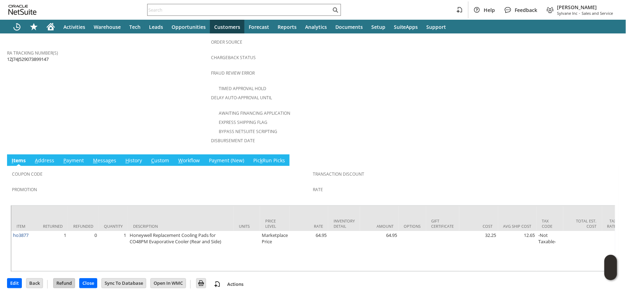
click at [70, 279] on input "Refund" at bounding box center [64, 283] width 21 height 9
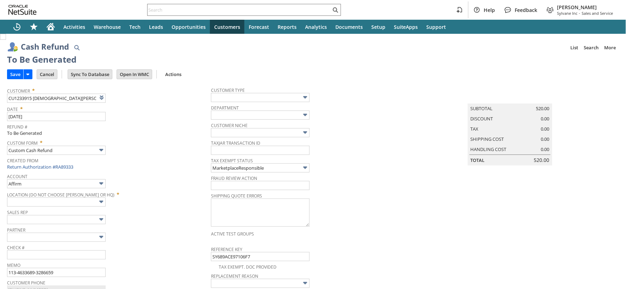
type input "Amazon Undeposited Funds"
type input "Headquarters : Head... : Pending Testing"
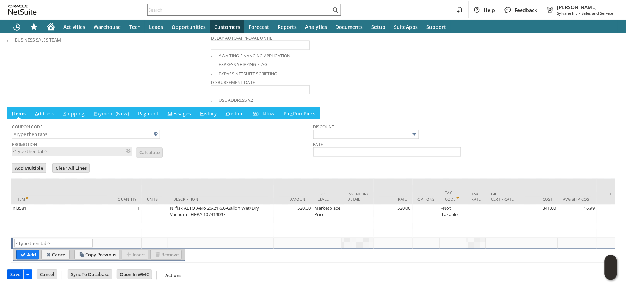
click at [16, 275] on input "Save" at bounding box center [15, 274] width 16 height 9
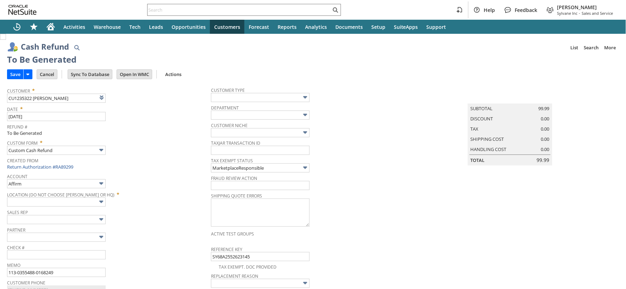
type input "Amazon Undeposited Funds"
type input "Headquarters : Head... : Pending Testing"
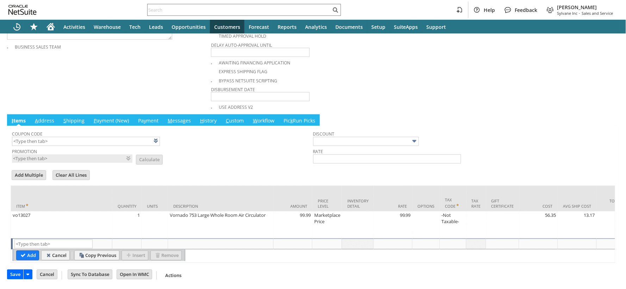
click at [18, 273] on input "Save" at bounding box center [15, 274] width 16 height 9
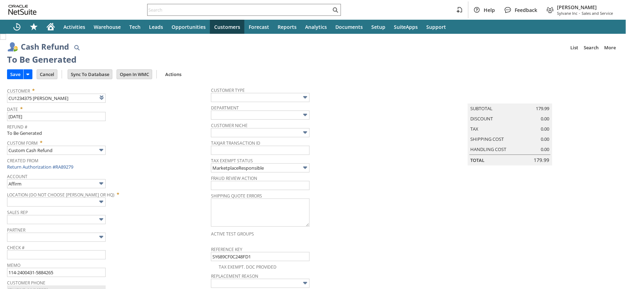
type input "Amazon Undeposited Funds"
type input "Headquarters : Head... : Pending Testing"
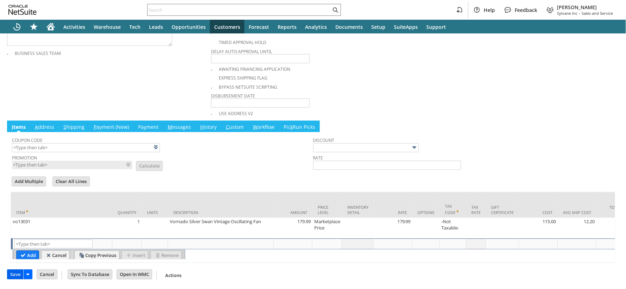
click at [16, 275] on input "Save" at bounding box center [15, 274] width 16 height 9
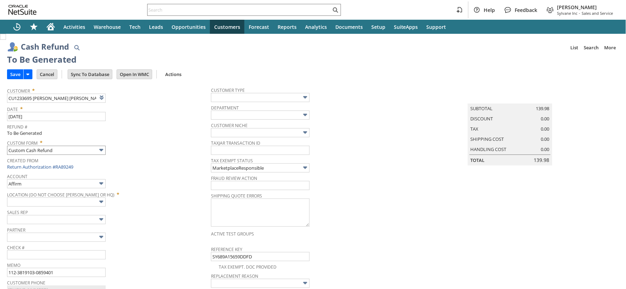
type input "Amazon Undeposited Funds"
type input "Headquarters : Head... : Pending Testing"
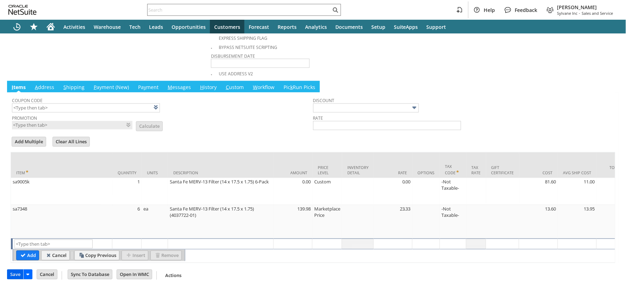
click at [20, 273] on input "Save" at bounding box center [15, 274] width 16 height 9
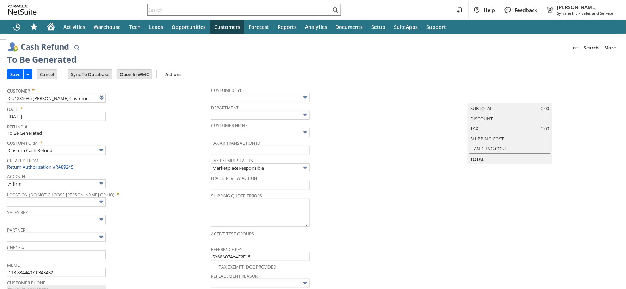
type input "Amazon Undeposited Funds"
type input "Headquarters : Head... : Pending Testing"
type input "Add"
type input "Copy Previous"
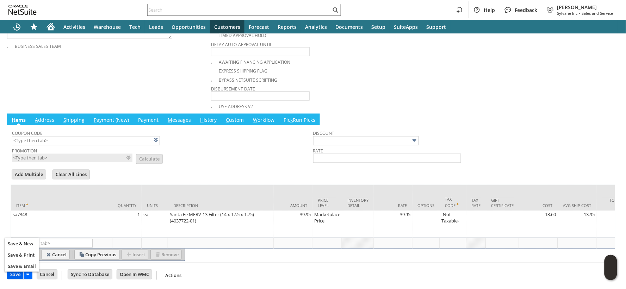
click at [15, 276] on input "Save" at bounding box center [15, 274] width 16 height 9
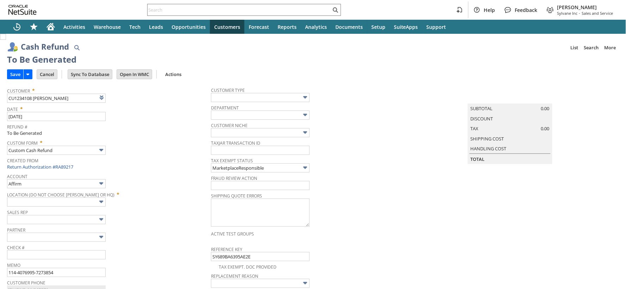
type input "Amazon Undeposited Funds"
type input "Headquarters : Head... : Pending Testing"
type input "Add"
type input "Copy Previous"
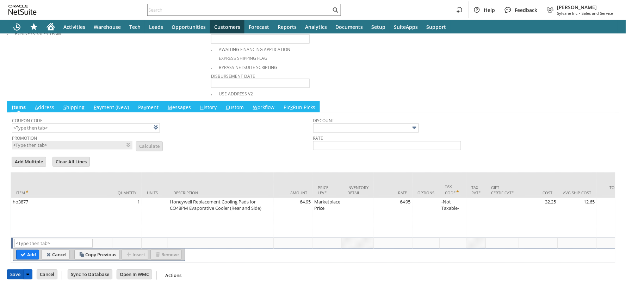
click at [18, 274] on input "Save" at bounding box center [15, 274] width 16 height 9
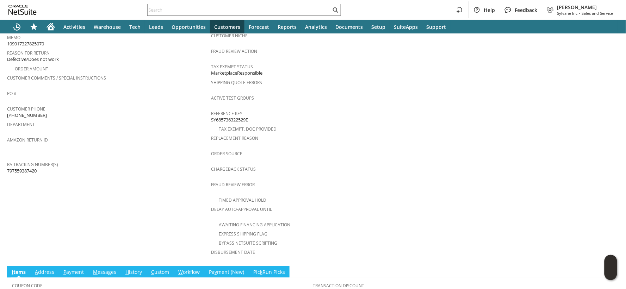
scroll to position [282, 0]
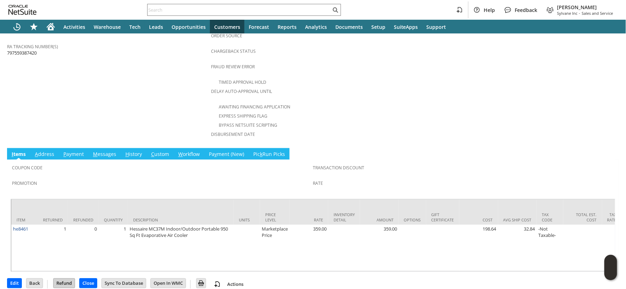
click at [66, 279] on input "Refund" at bounding box center [64, 283] width 21 height 9
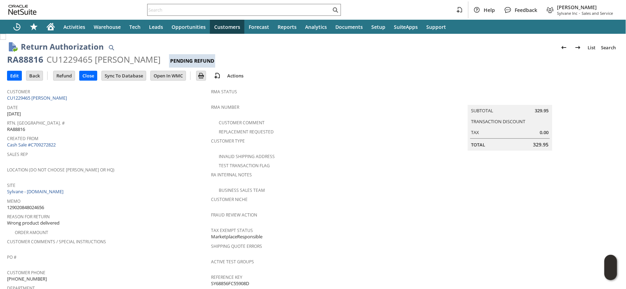
click at [35, 204] on span "129020848024656" at bounding box center [25, 207] width 37 height 7
copy span "129020848024656"
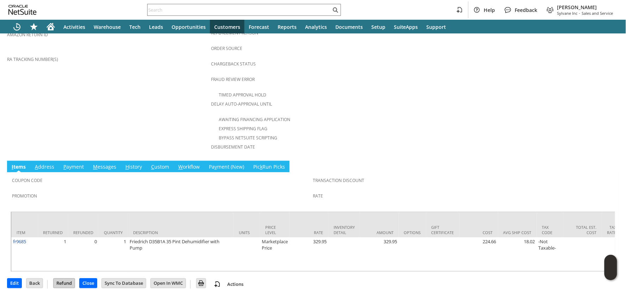
click at [62, 279] on input "Refund" at bounding box center [64, 283] width 21 height 9
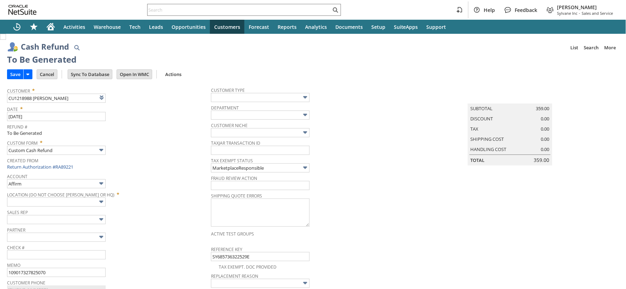
type input "Walmart"
type input "Headquarters : Head... : Pending Testing"
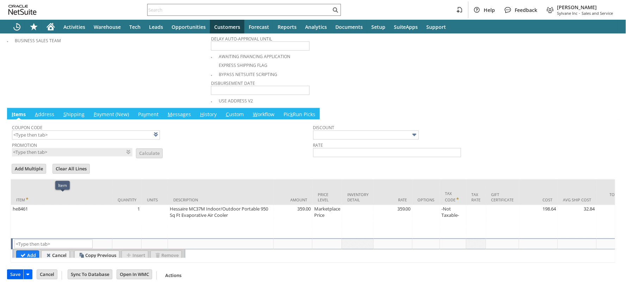
click at [21, 273] on input "Save" at bounding box center [15, 274] width 16 height 9
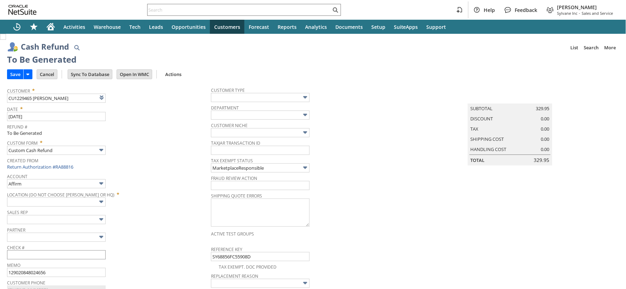
type input "Walmart"
type input "Headquarters : Head... : Pending Testing"
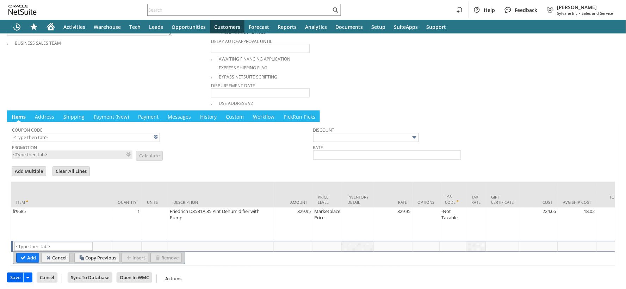
click at [14, 276] on input "Save" at bounding box center [15, 277] width 16 height 9
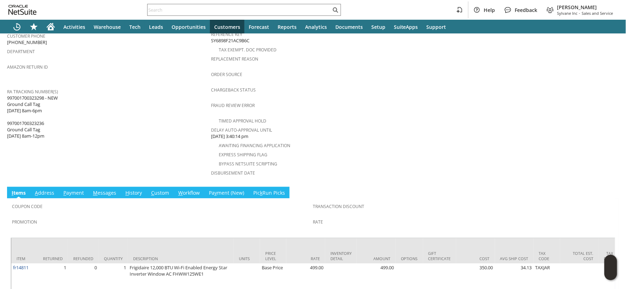
scroll to position [231, 0]
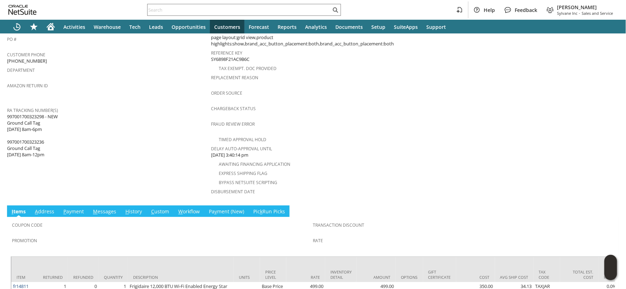
click at [133, 209] on link "H istory" at bounding box center [134, 213] width 20 height 8
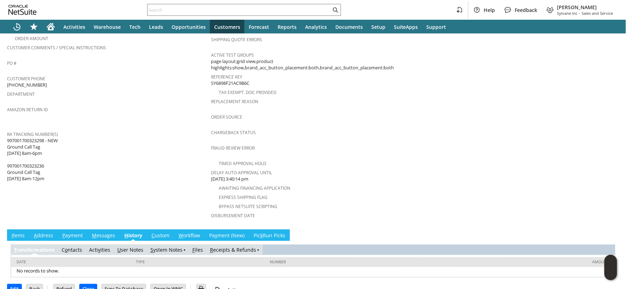
scroll to position [0, 0]
click at [154, 247] on link "S ystem Notes" at bounding box center [166, 250] width 32 height 7
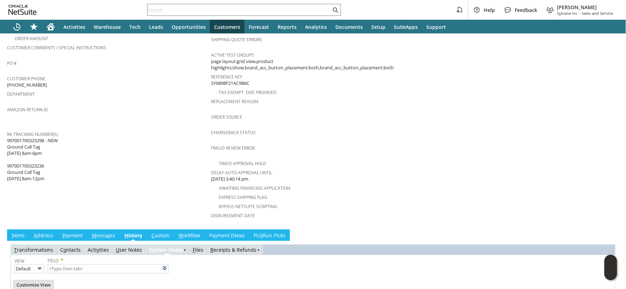
type input "1 to 25 of 77"
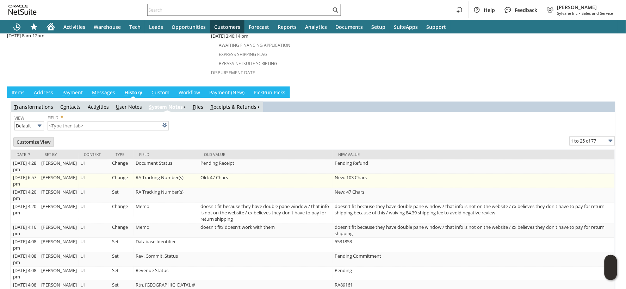
scroll to position [364, 0]
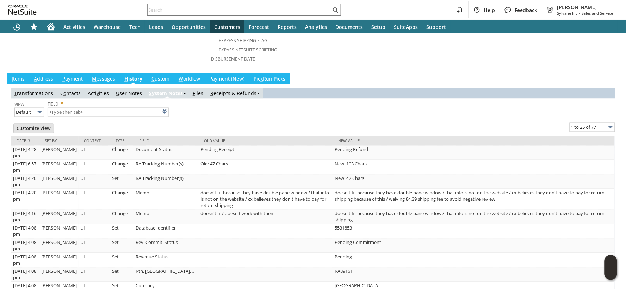
click at [23, 76] on link "I tems" at bounding box center [18, 80] width 17 height 8
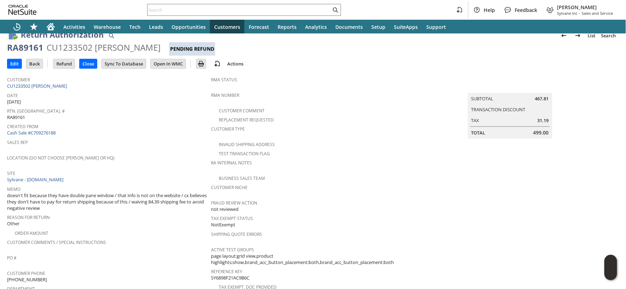
scroll to position [0, 0]
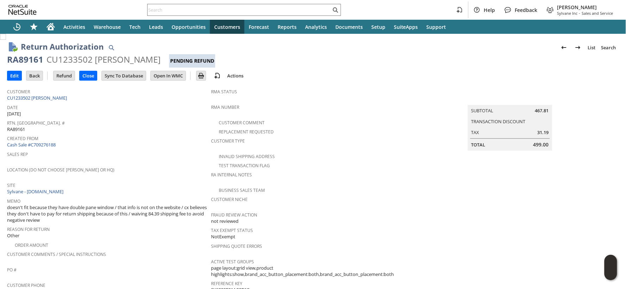
click at [33, 58] on div "RA89161" at bounding box center [25, 59] width 36 height 11
copy div "RA89161"
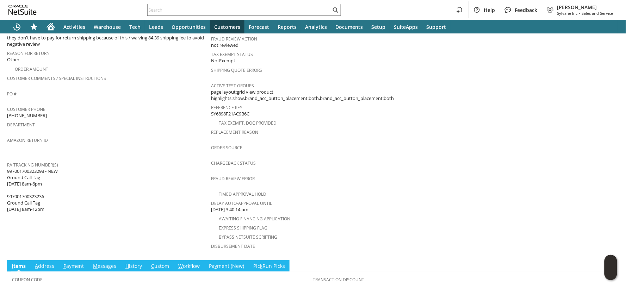
scroll to position [153, 0]
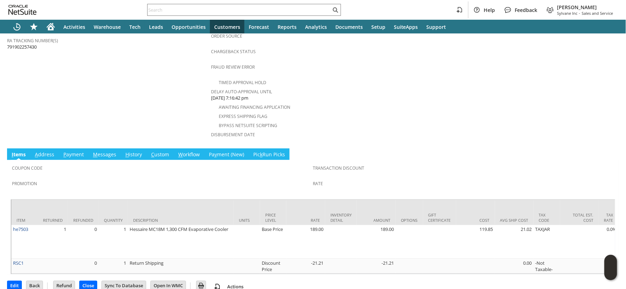
scroll to position [290, 0]
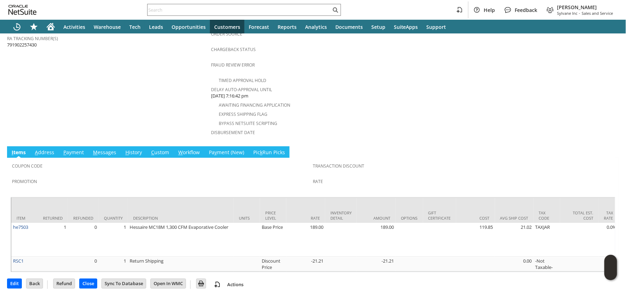
click at [106, 149] on link "M essages" at bounding box center [104, 153] width 27 height 8
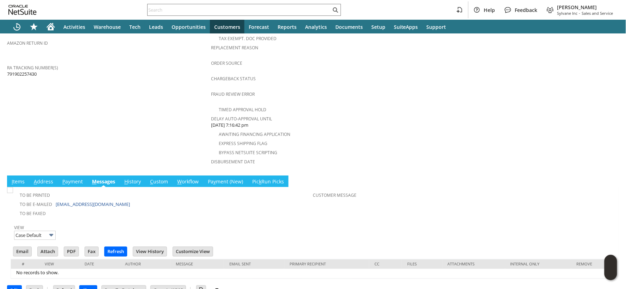
scroll to position [0, 0]
drag, startPoint x: 95, startPoint y: 200, endPoint x: 82, endPoint y: 190, distance: 16.8
click at [21, 179] on link "I tems" at bounding box center [18, 183] width 17 height 8
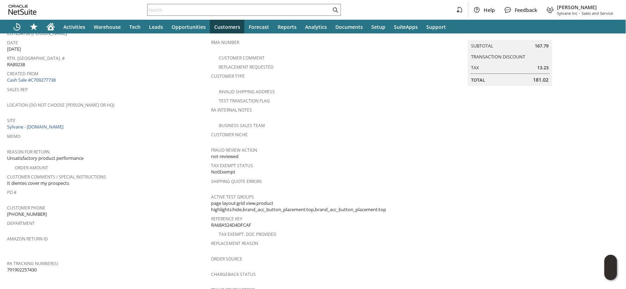
scroll to position [26, 0]
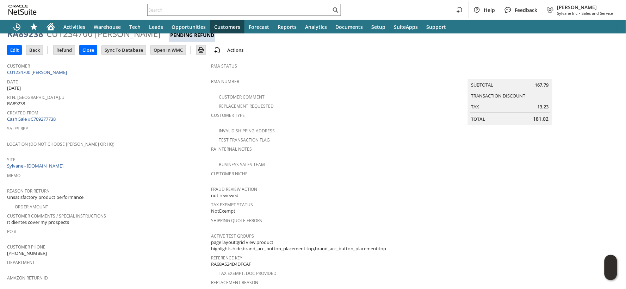
click at [534, 116] on span "181.02" at bounding box center [542, 119] width 16 height 7
copy span "181.02"
click at [62, 51] on input "Refund" at bounding box center [64, 49] width 21 height 9
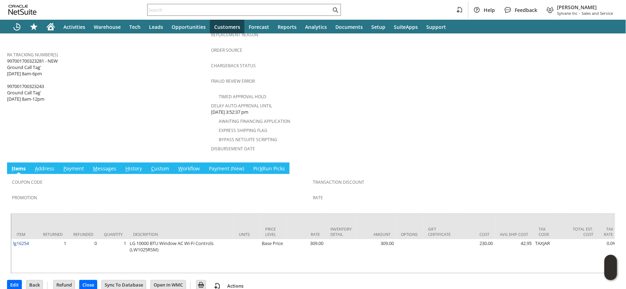
scroll to position [276, 0]
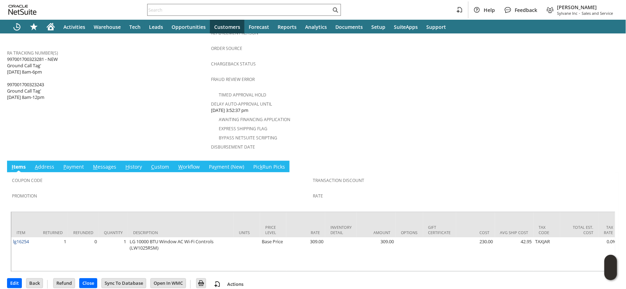
click at [108, 164] on link "M essages" at bounding box center [104, 168] width 27 height 8
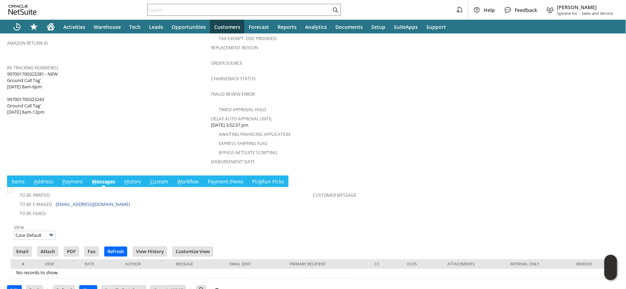
scroll to position [0, 0]
click at [18, 179] on link "I tems" at bounding box center [18, 183] width 17 height 8
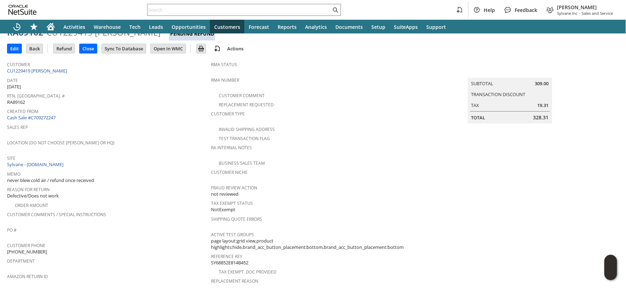
scroll to position [39, 0]
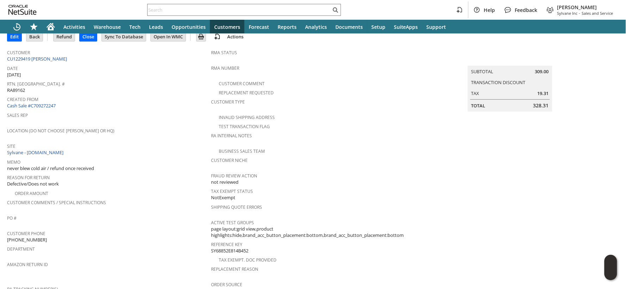
click at [534, 102] on span "328.31" at bounding box center [542, 105] width 16 height 7
copy span "328.31"
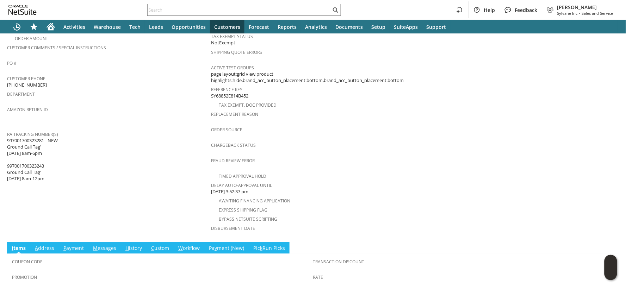
scroll to position [276, 0]
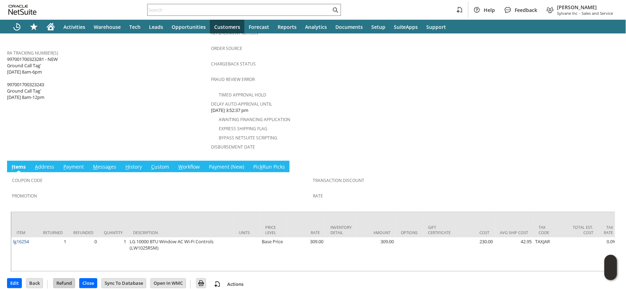
click at [62, 279] on input "Refund" at bounding box center [64, 283] width 21 height 9
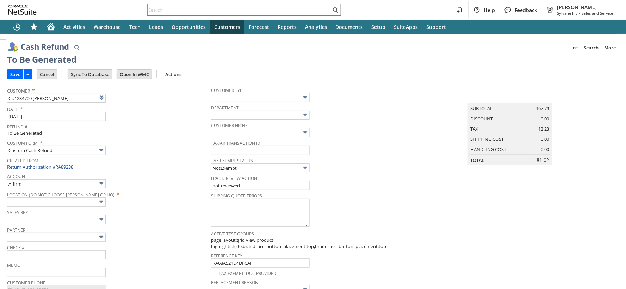
type input "Paypal Account"
type input "Headquarters : Head... : Pending Testing"
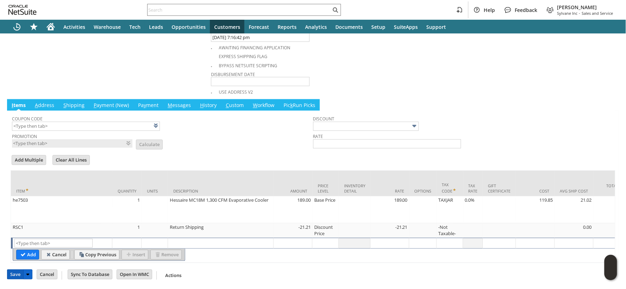
click at [15, 277] on input "Save" at bounding box center [15, 274] width 16 height 9
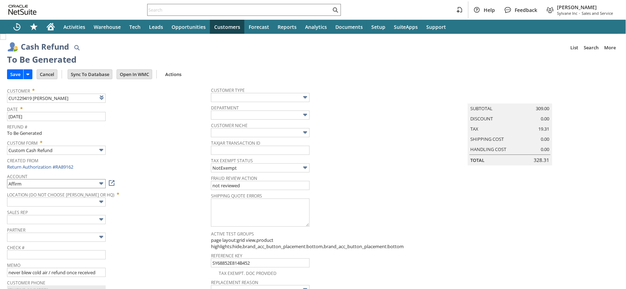
type input "Paypal Account"
type input "Headquarters : Head... : Pending Testing"
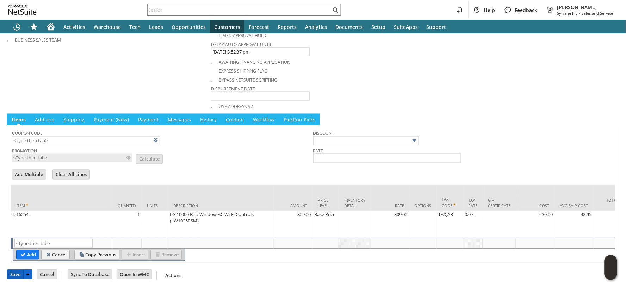
click at [16, 277] on input "Save" at bounding box center [15, 274] width 16 height 9
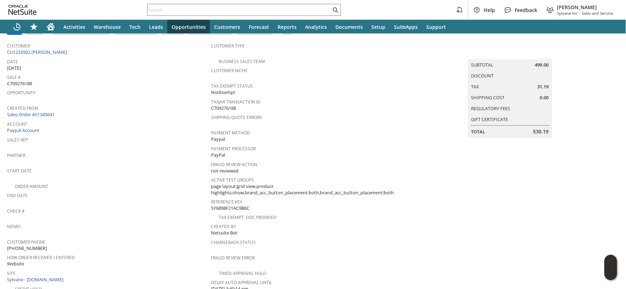
scroll to position [33, 0]
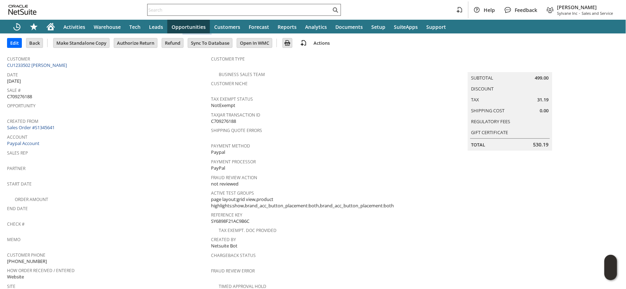
click at [170, 11] on input "text" at bounding box center [240, 10] width 184 height 8
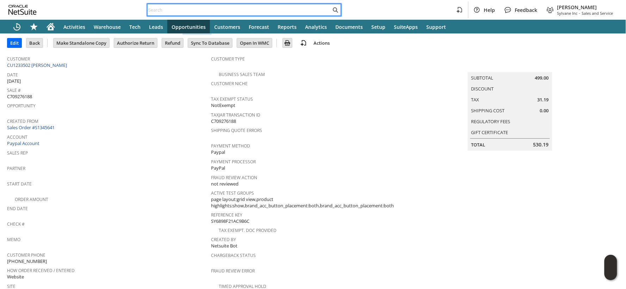
paste input "113-4158029-4657016"
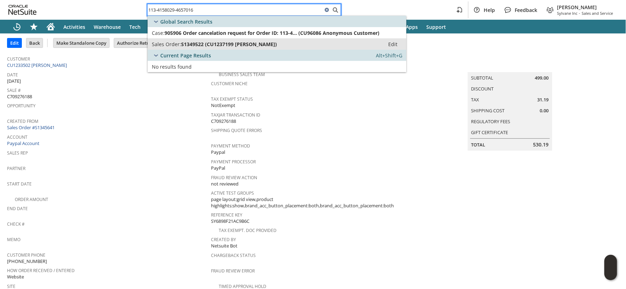
type input "113-4158029-4657016"
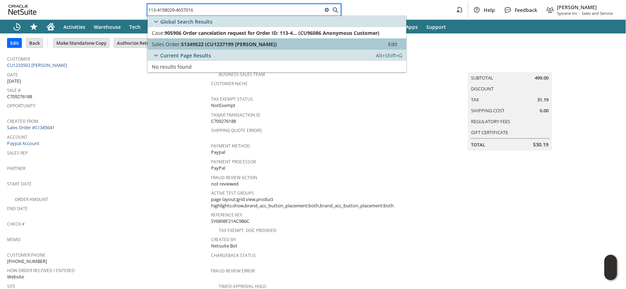
click at [172, 43] on span "Sales Order:" at bounding box center [166, 44] width 29 height 7
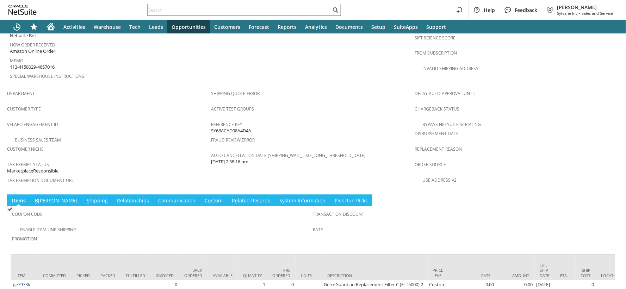
scroll to position [462, 0]
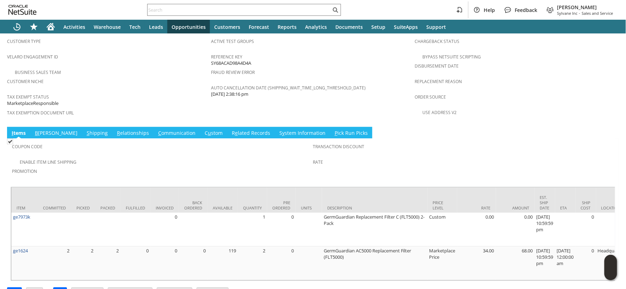
click at [85, 130] on link "S hipping" at bounding box center [97, 134] width 25 height 8
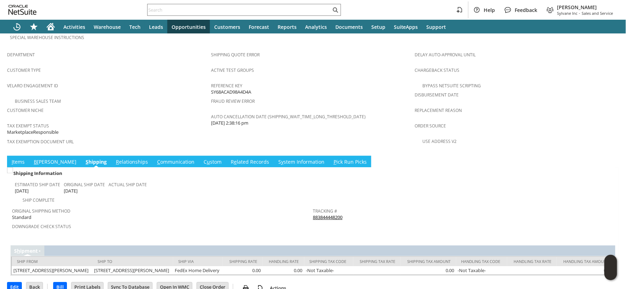
click at [277, 159] on link "S y stem Information" at bounding box center [302, 163] width 50 height 8
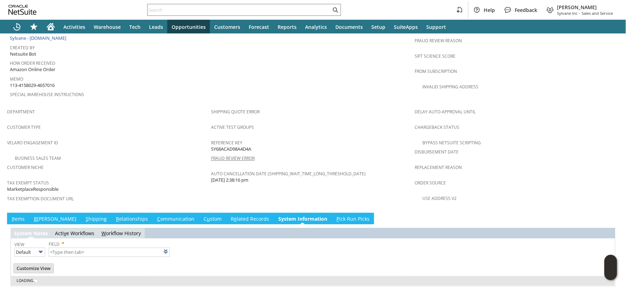
type input "1 to 25 of 77"
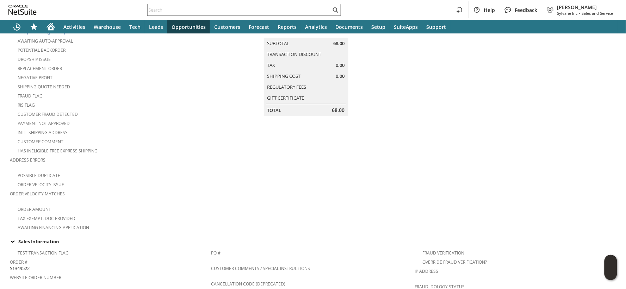
scroll to position [0, 0]
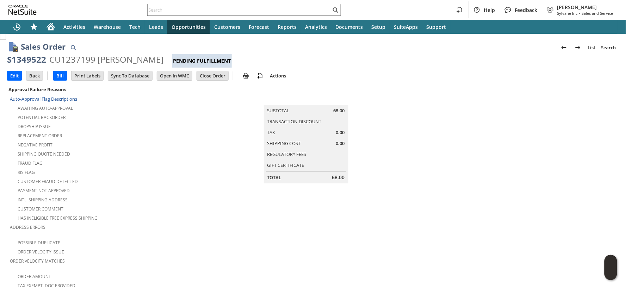
click at [63, 62] on div "CU1237199 [PERSON_NAME]" at bounding box center [106, 59] width 114 height 11
copy div "CU1237199"
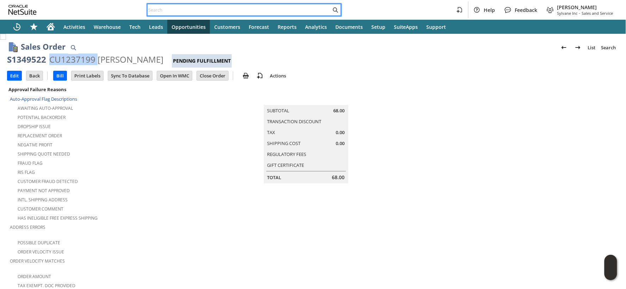
click at [168, 9] on input "text" at bounding box center [240, 10] width 184 height 8
paste input "47QDCC25MDMXF"
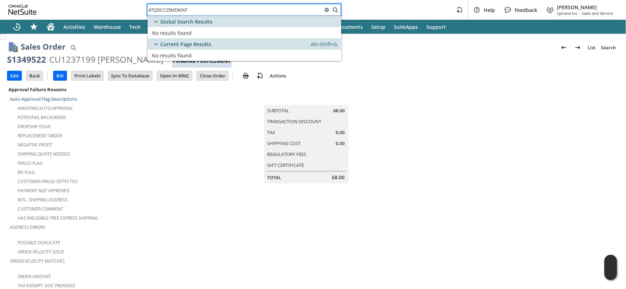
type input "47QDCC25MDMXF"
